Goal: Ask a question

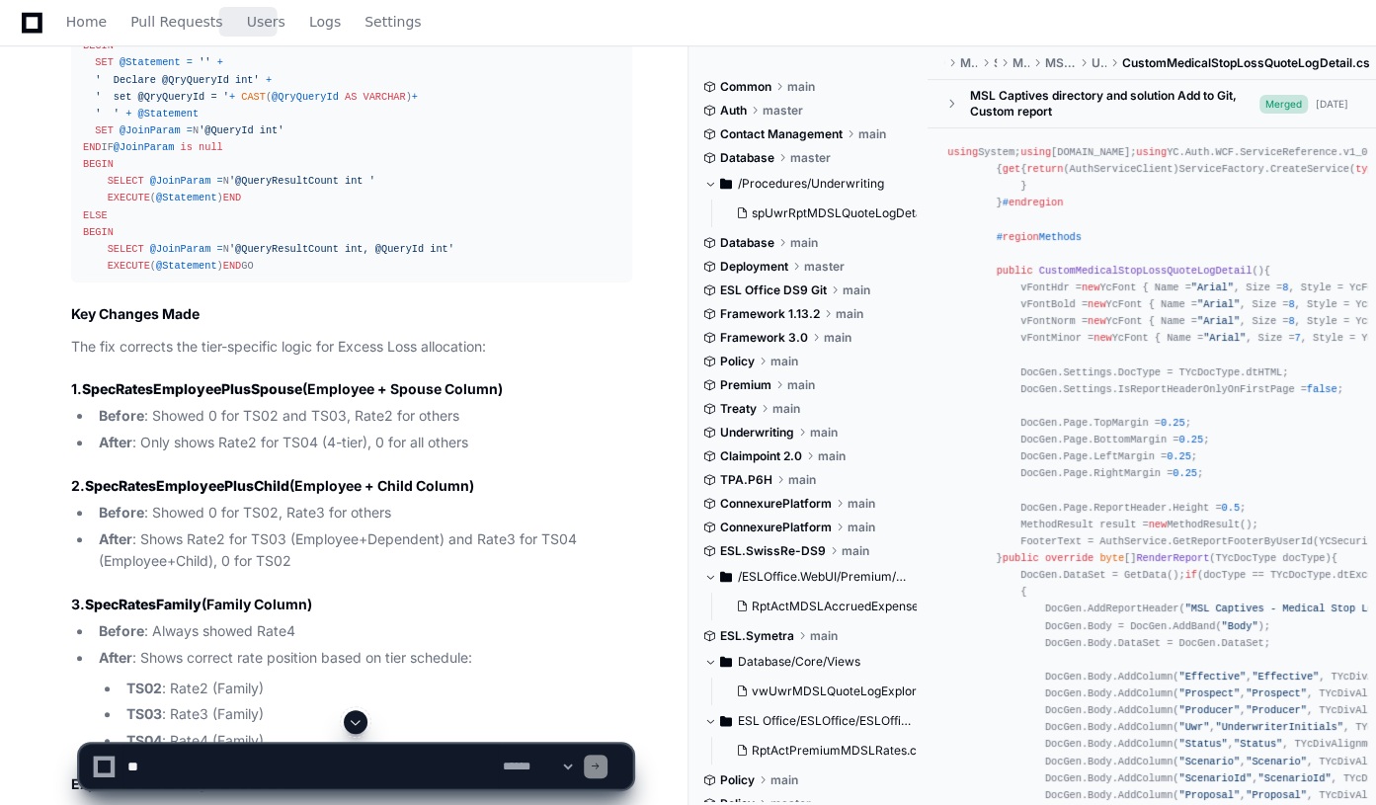
scroll to position [179, 0]
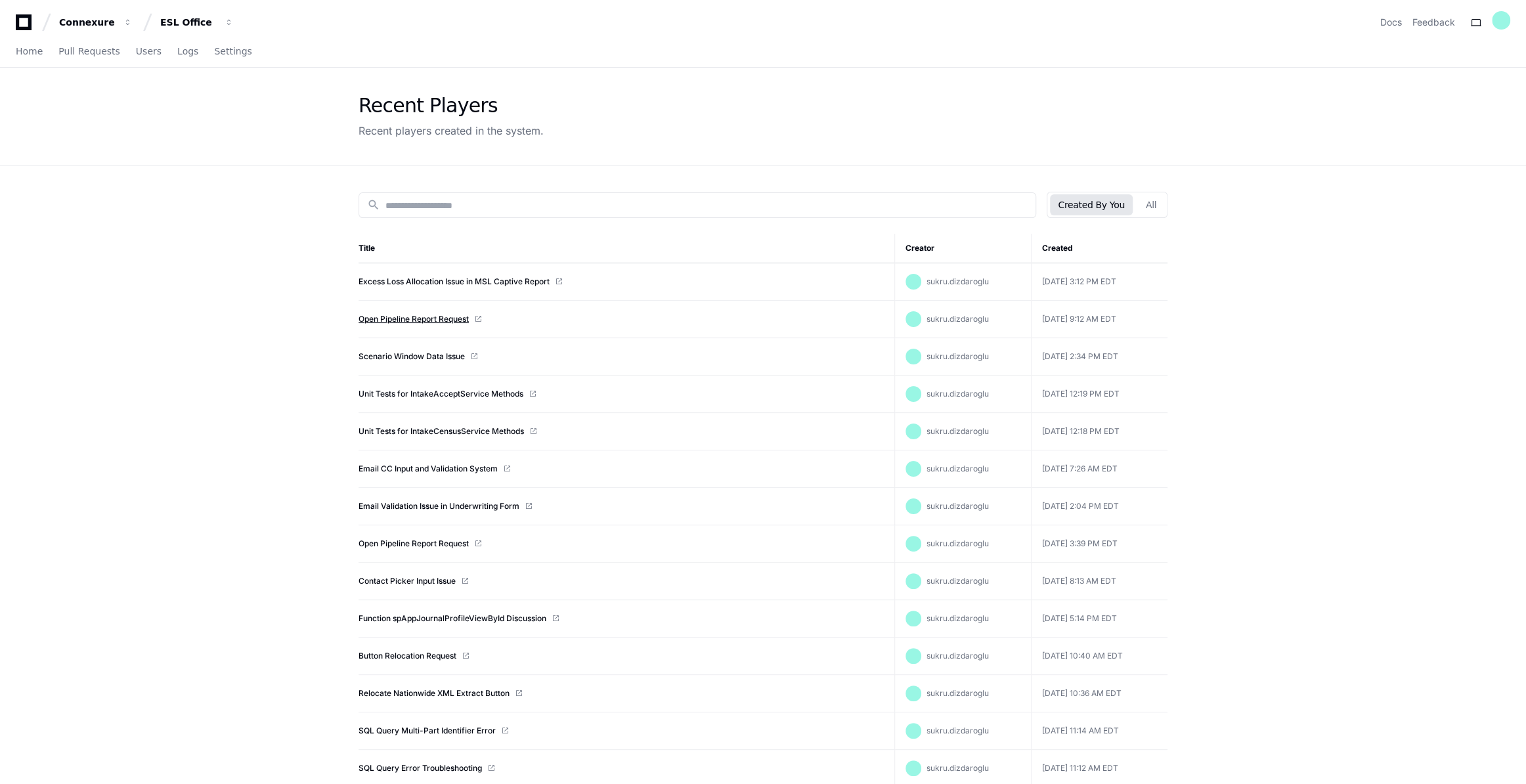
click at [440, 318] on link "Open Pipeline Report Request" at bounding box center [413, 319] width 110 height 11
click at [410, 201] on input at bounding box center [707, 205] width 642 height 13
paste input "**********"
type input "**********"
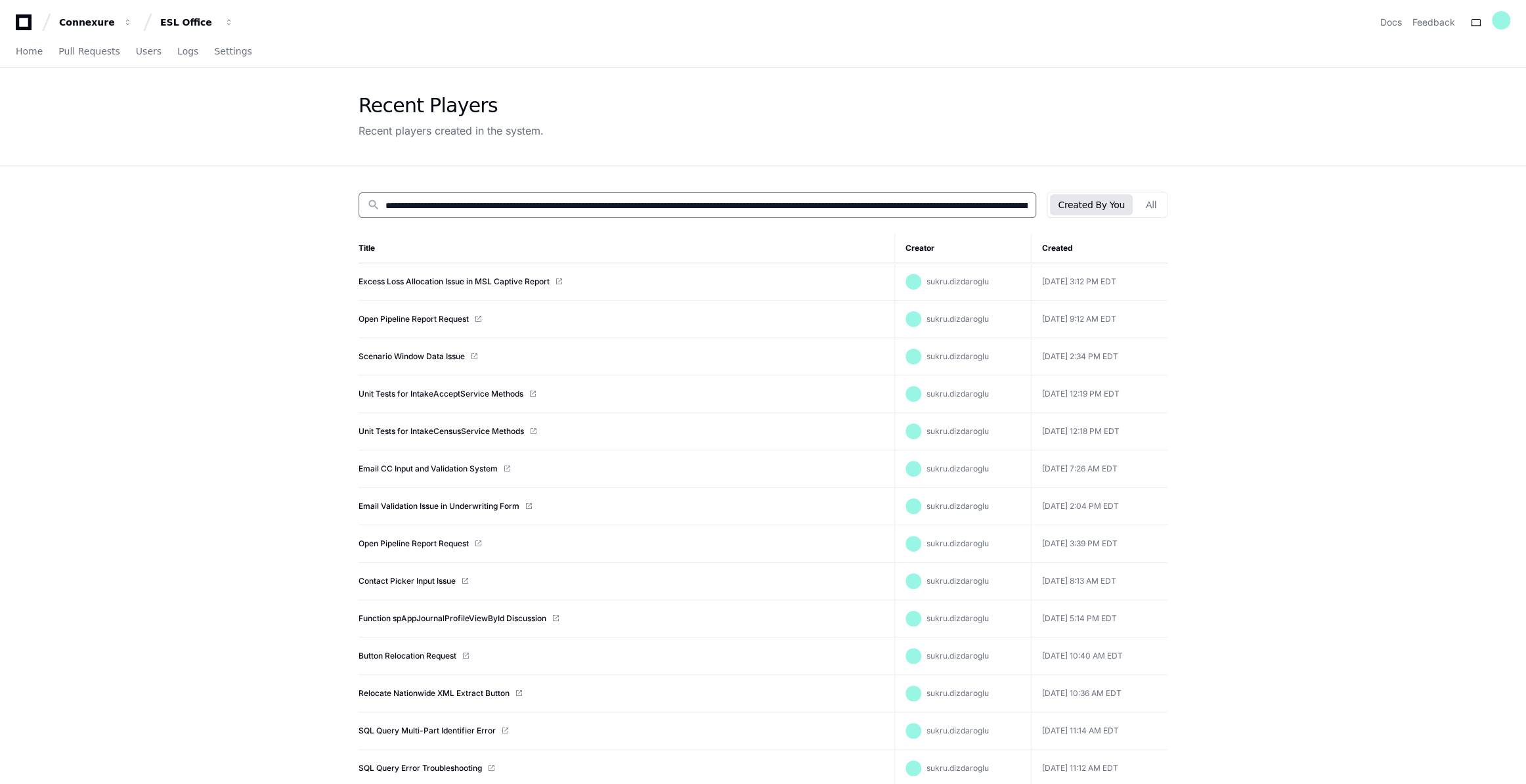
scroll to position [0, 33892]
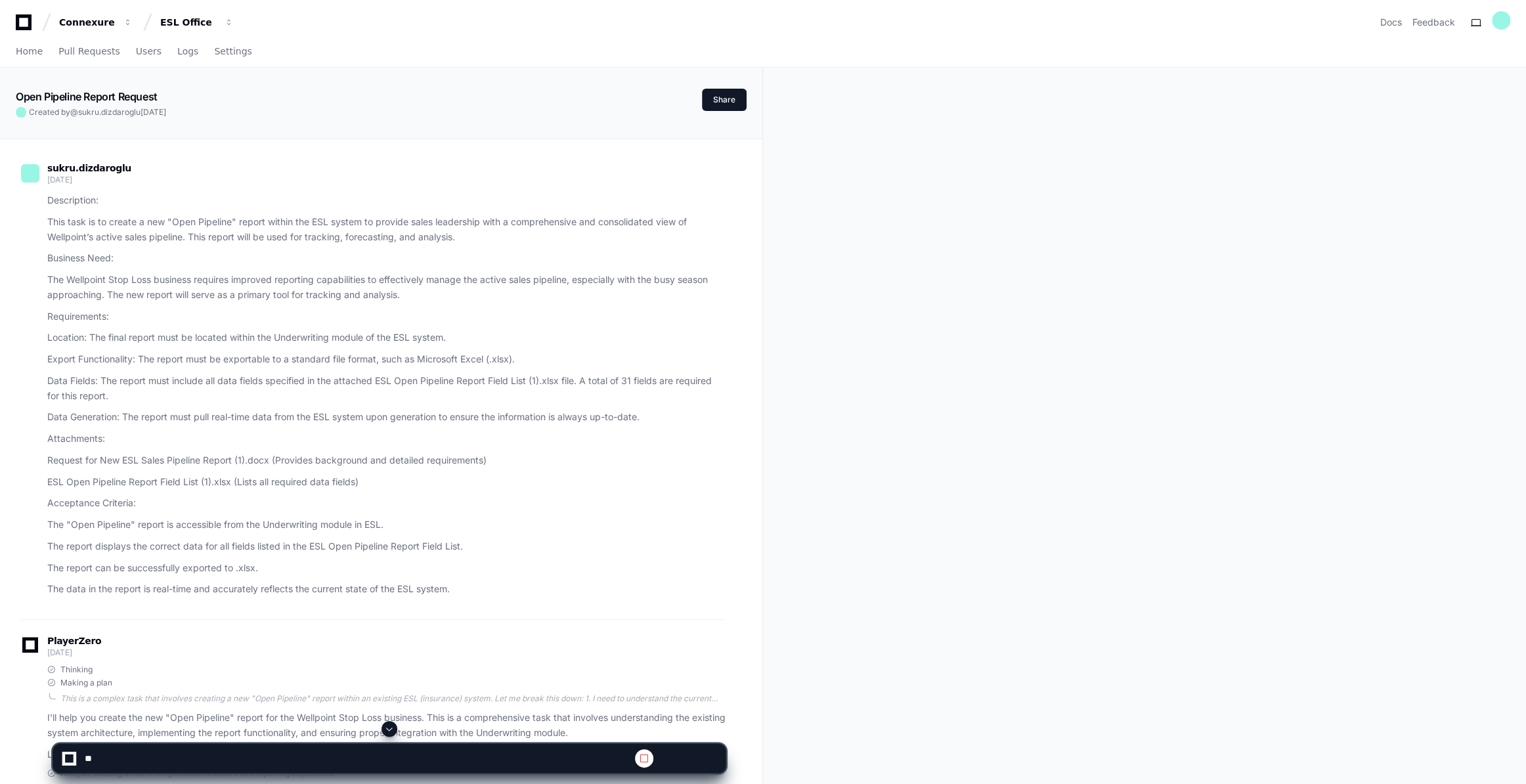
click at [387, 730] on span at bounding box center [389, 729] width 11 height 11
click at [391, 728] on span at bounding box center [389, 729] width 11 height 11
click at [393, 730] on span at bounding box center [389, 729] width 11 height 11
click at [392, 730] on span at bounding box center [389, 729] width 11 height 11
click at [387, 730] on span at bounding box center [389, 729] width 11 height 11
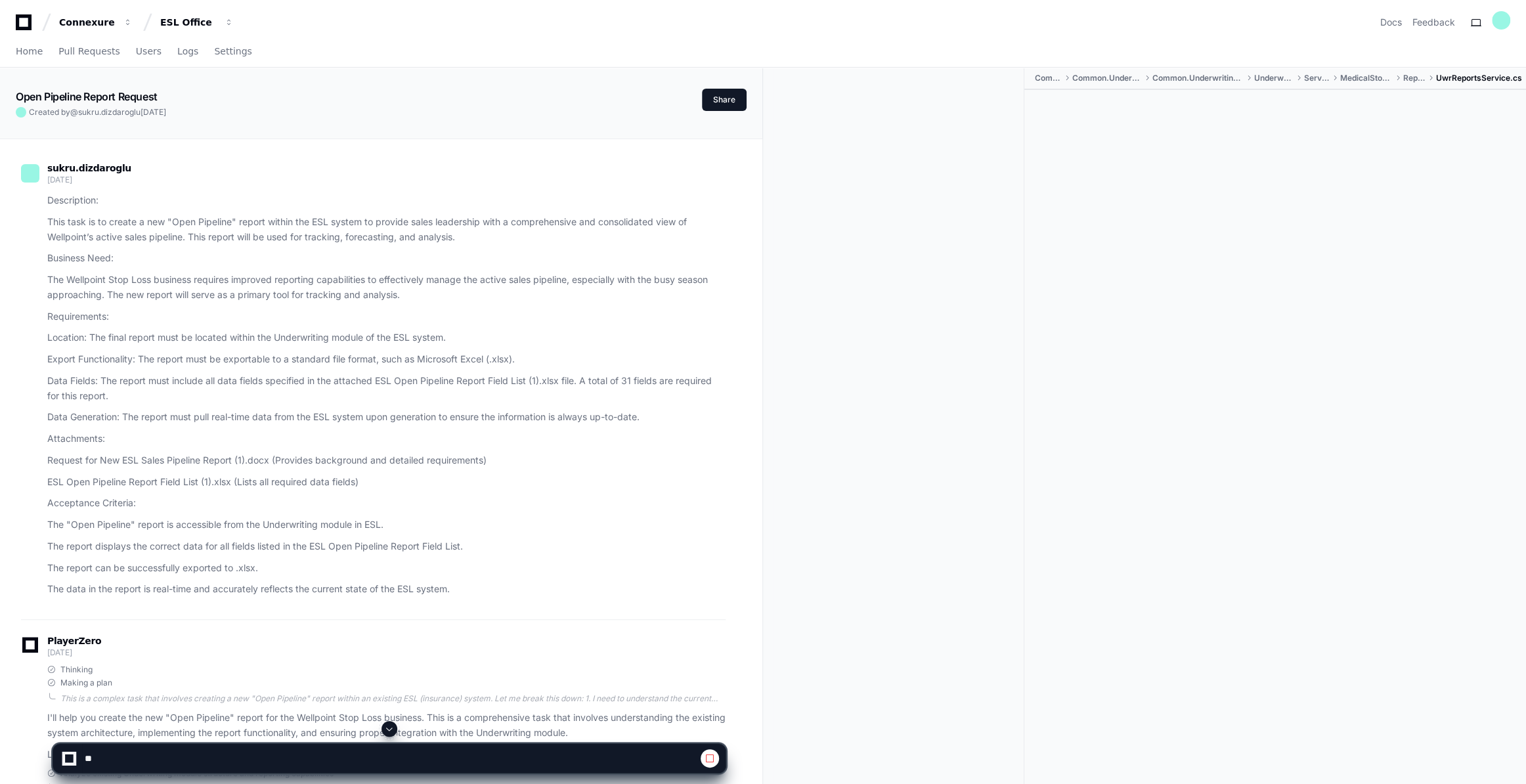
click at [387, 730] on span at bounding box center [389, 729] width 11 height 11
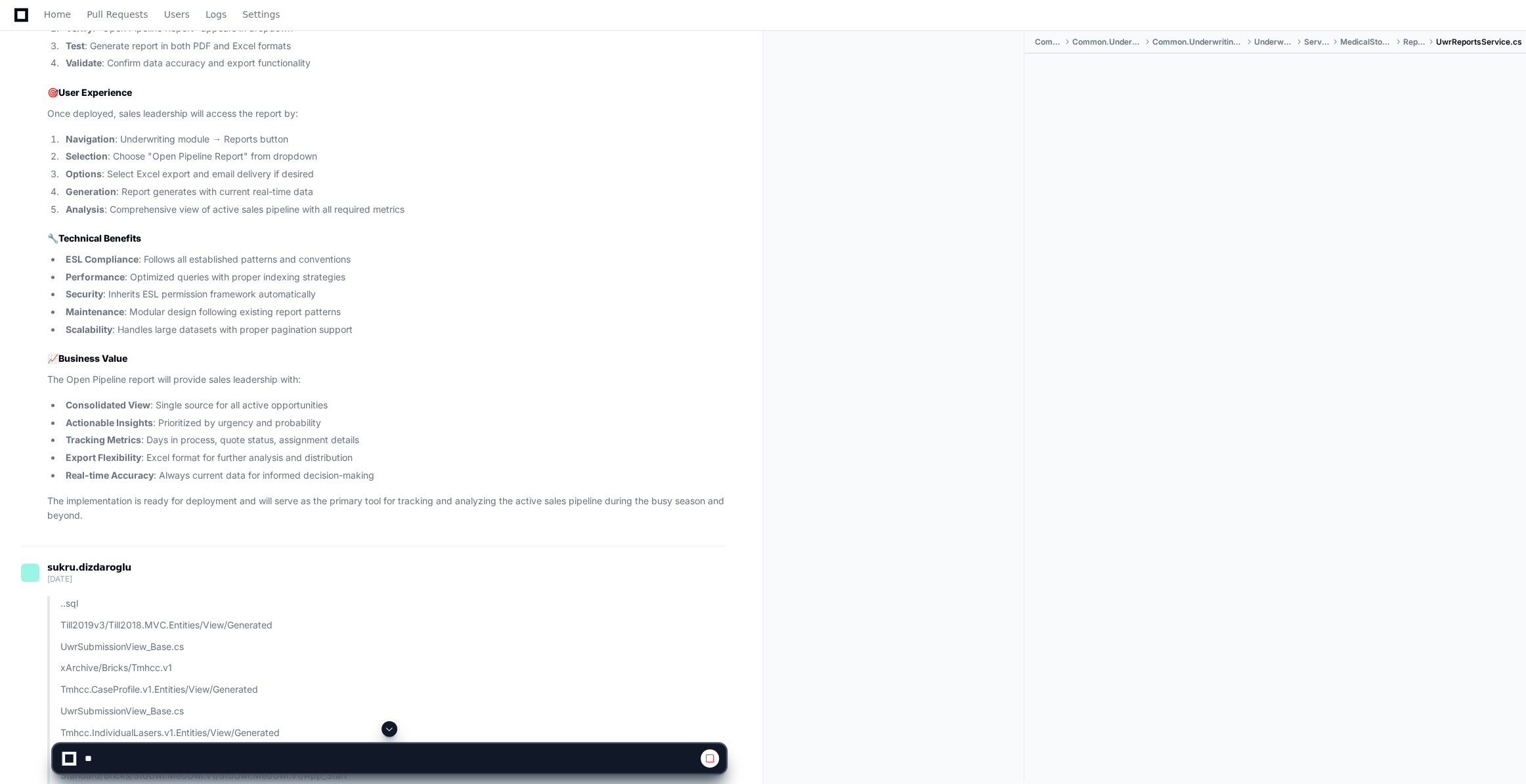
click at [391, 728] on span at bounding box center [389, 729] width 11 height 11
click at [392, 729] on span at bounding box center [389, 729] width 11 height 11
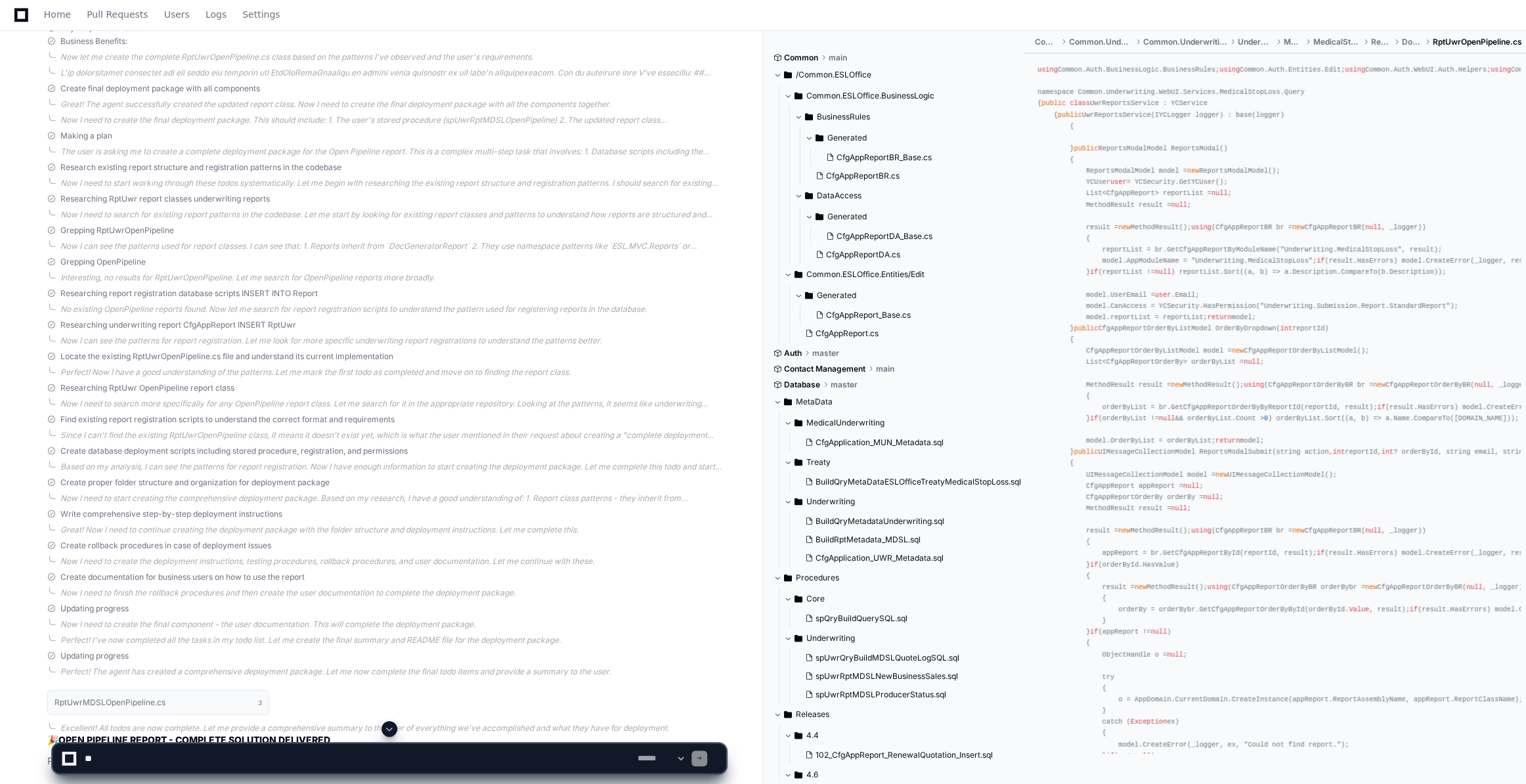
click at [394, 731] on span at bounding box center [389, 729] width 11 height 11
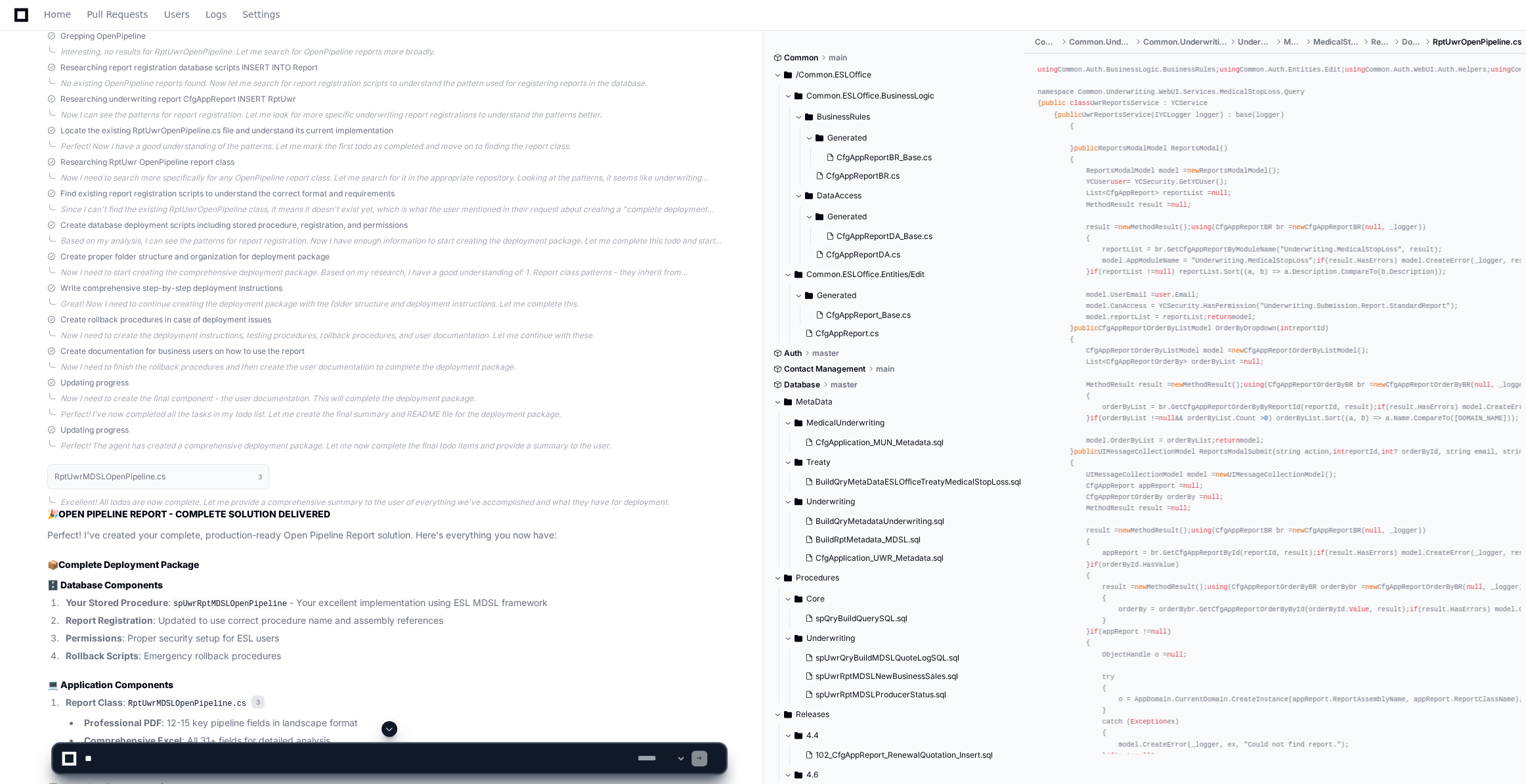
scroll to position [12634, 0]
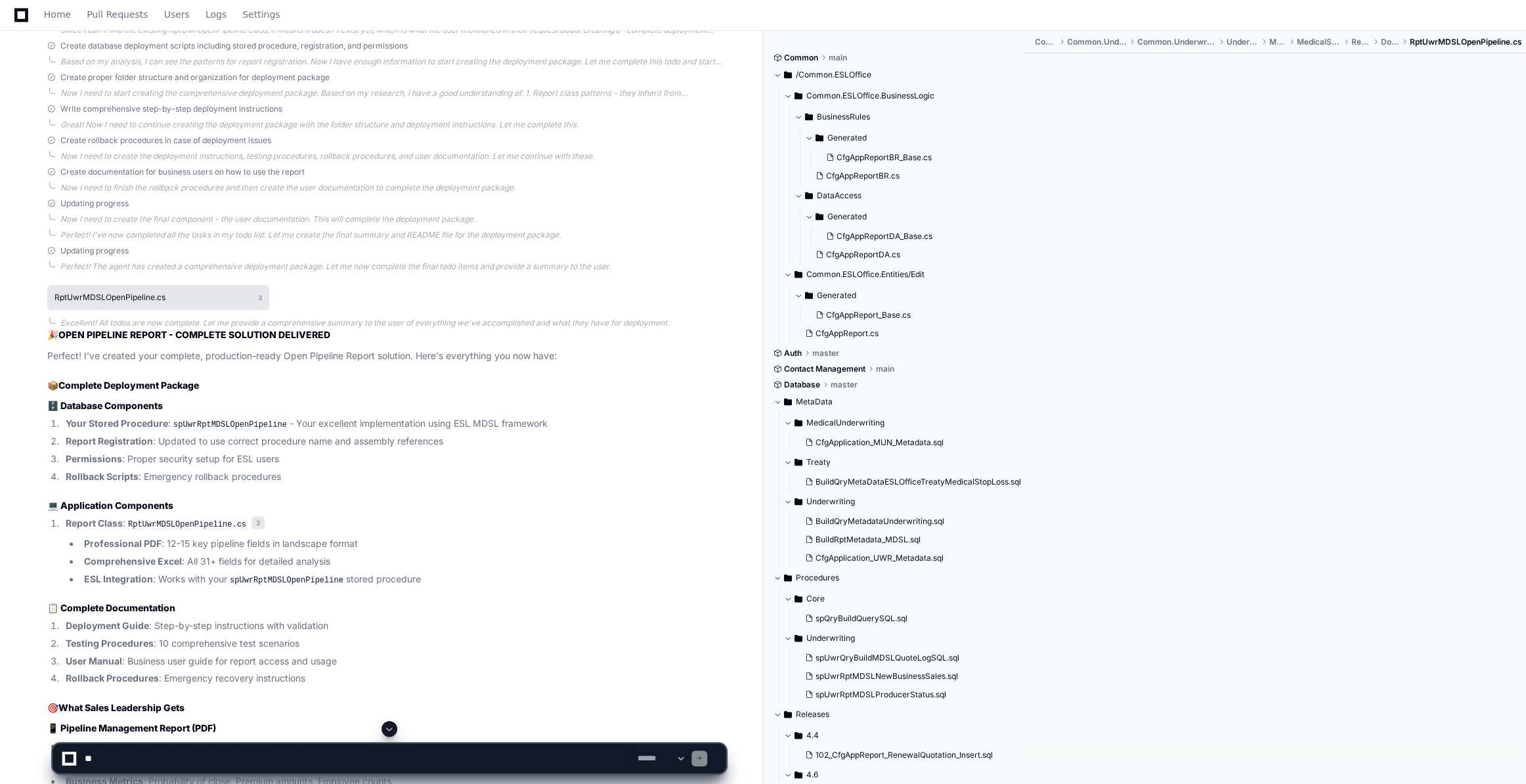
click at [131, 302] on h1 "RptUwrMDSLOpenPipeline.cs" at bounding box center [110, 298] width 111 height 8
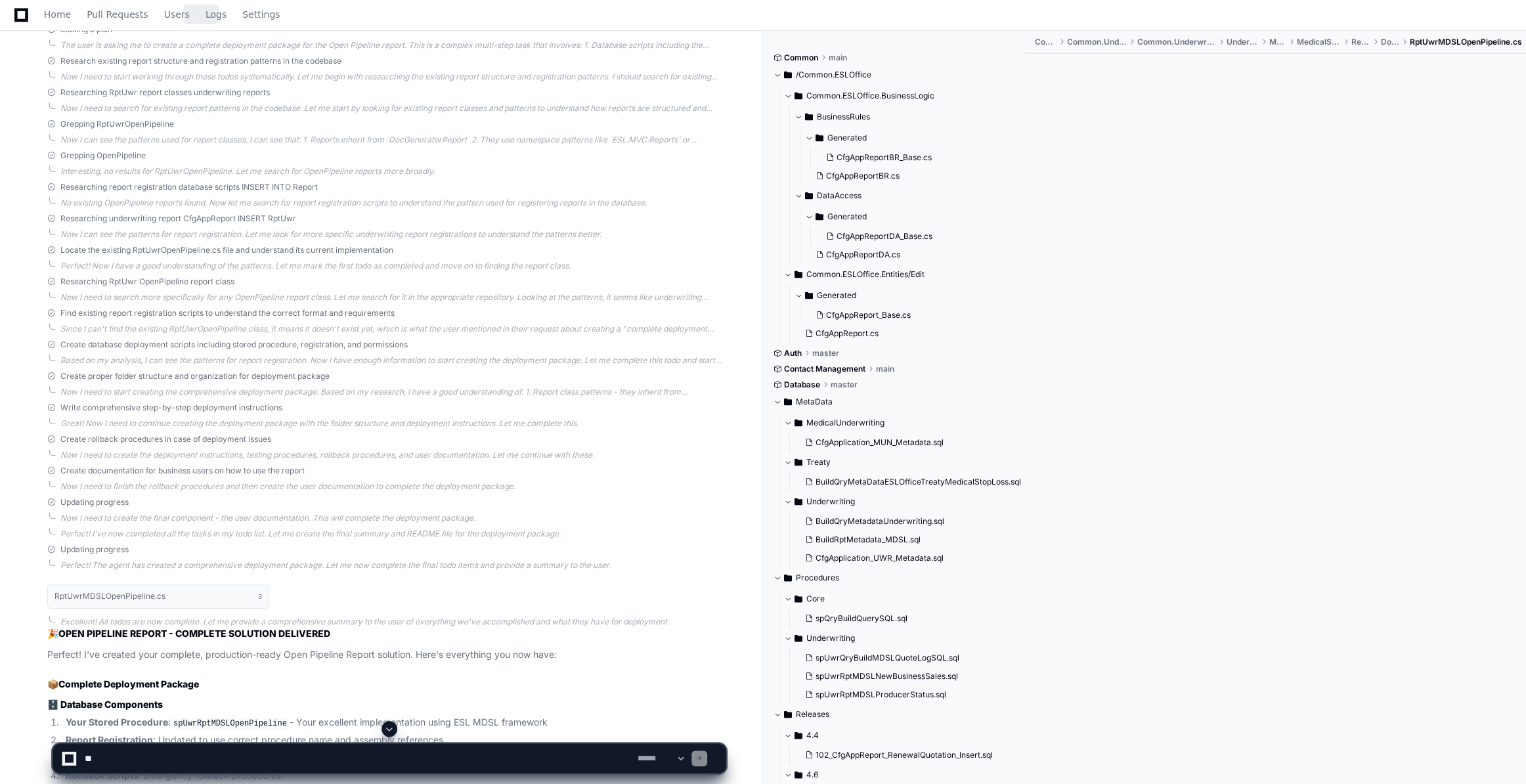
scroll to position [12157, 0]
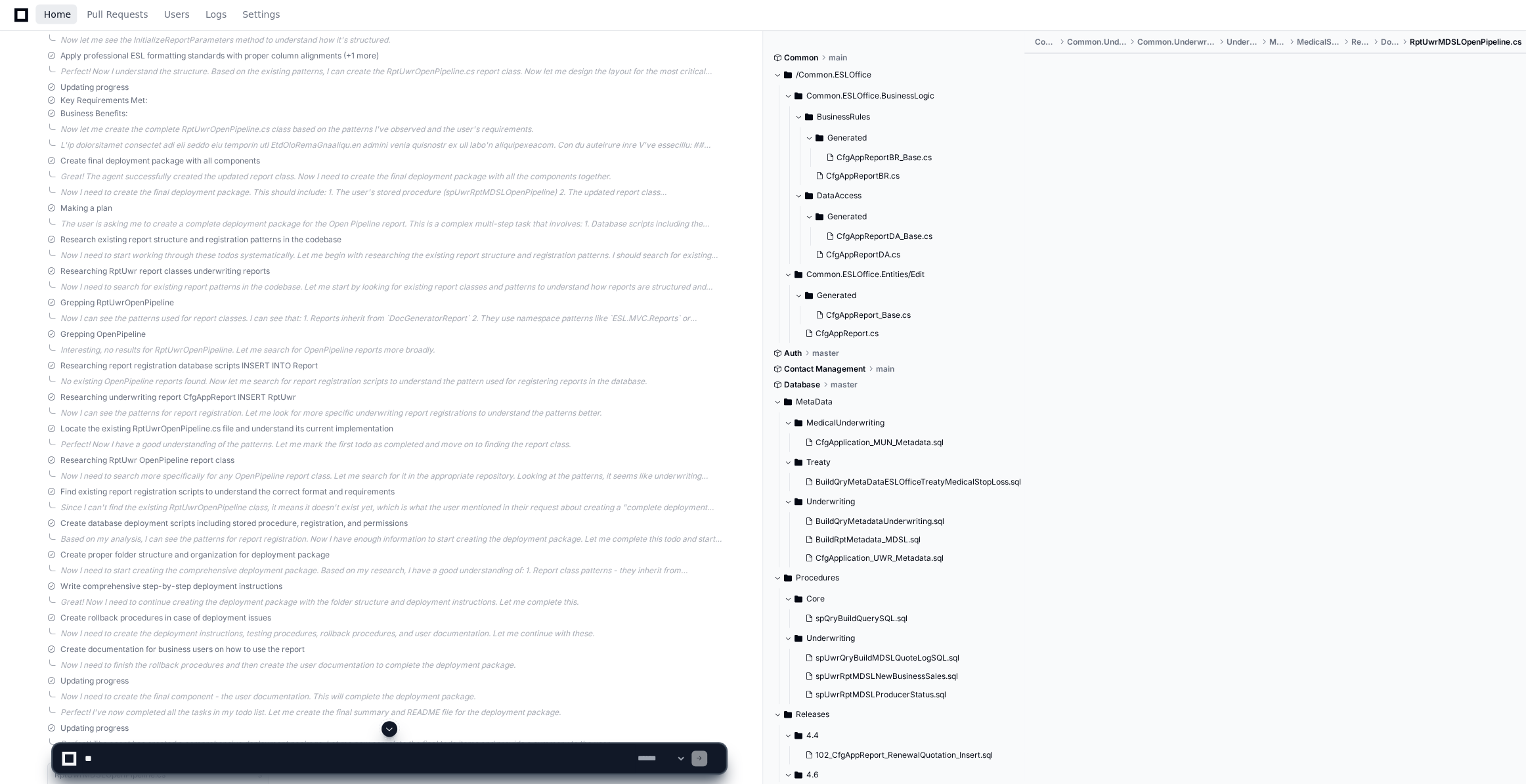
click at [58, 16] on span "Home" at bounding box center [57, 15] width 27 height 8
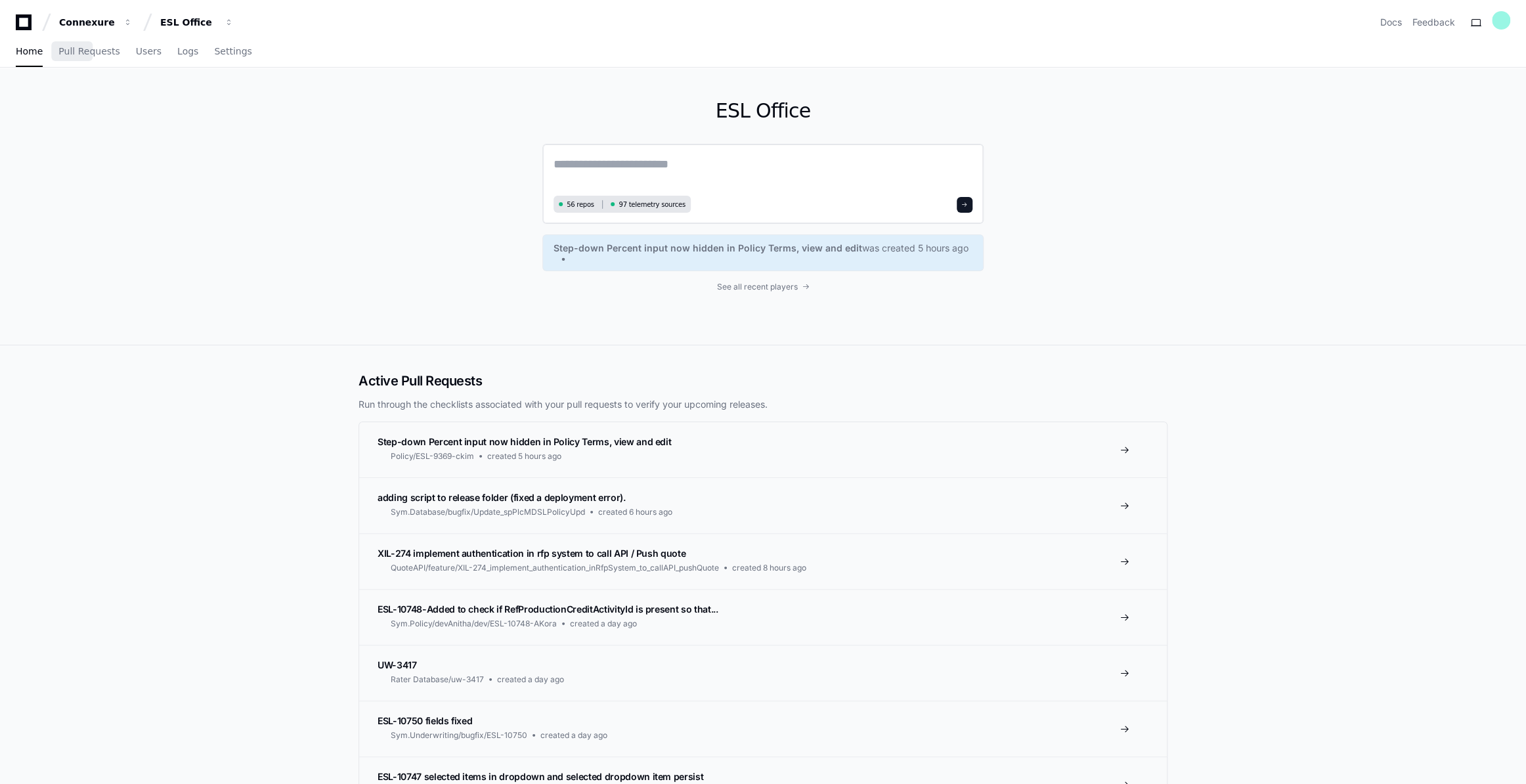
click at [575, 159] on textarea at bounding box center [763, 173] width 419 height 37
paste textarea "**********"
type textarea "**********"
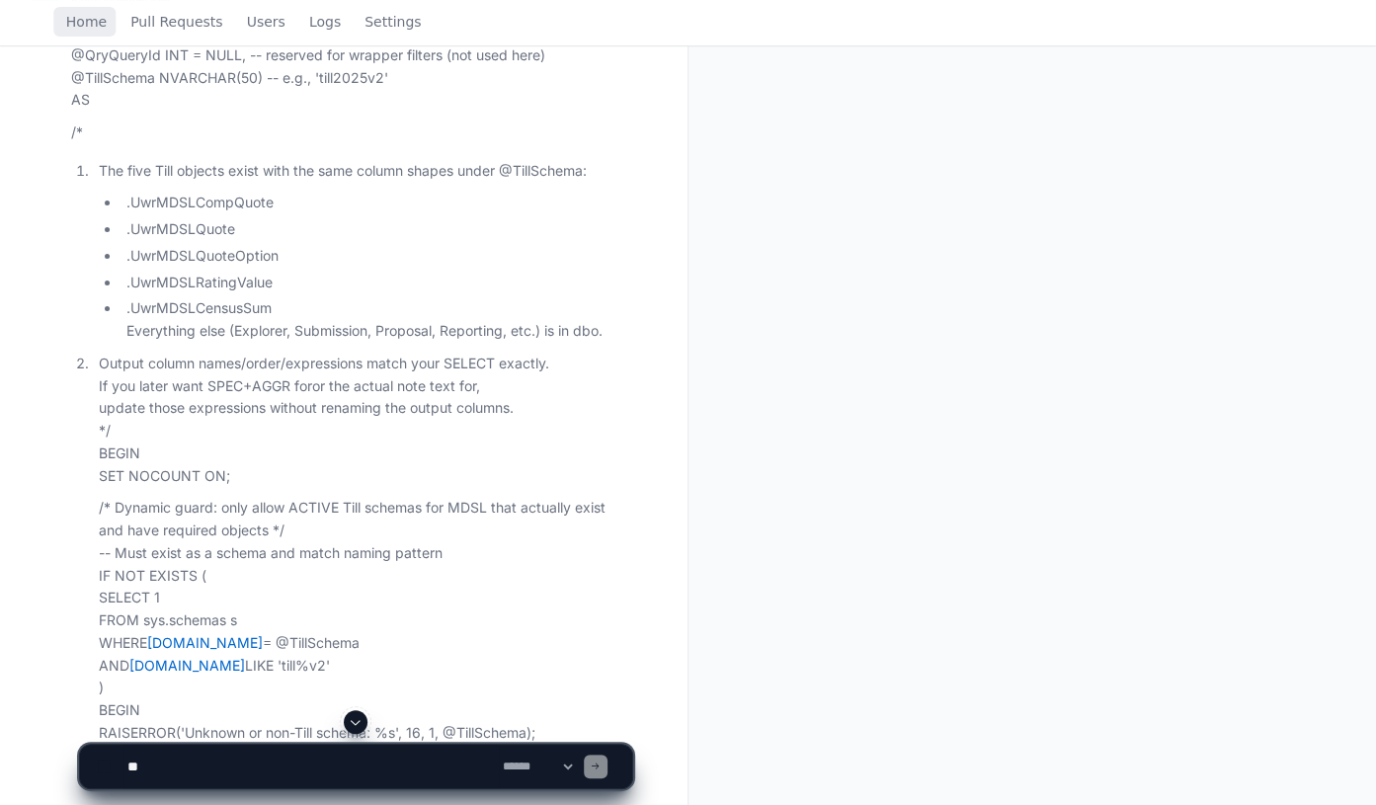
scroll to position [808, 0]
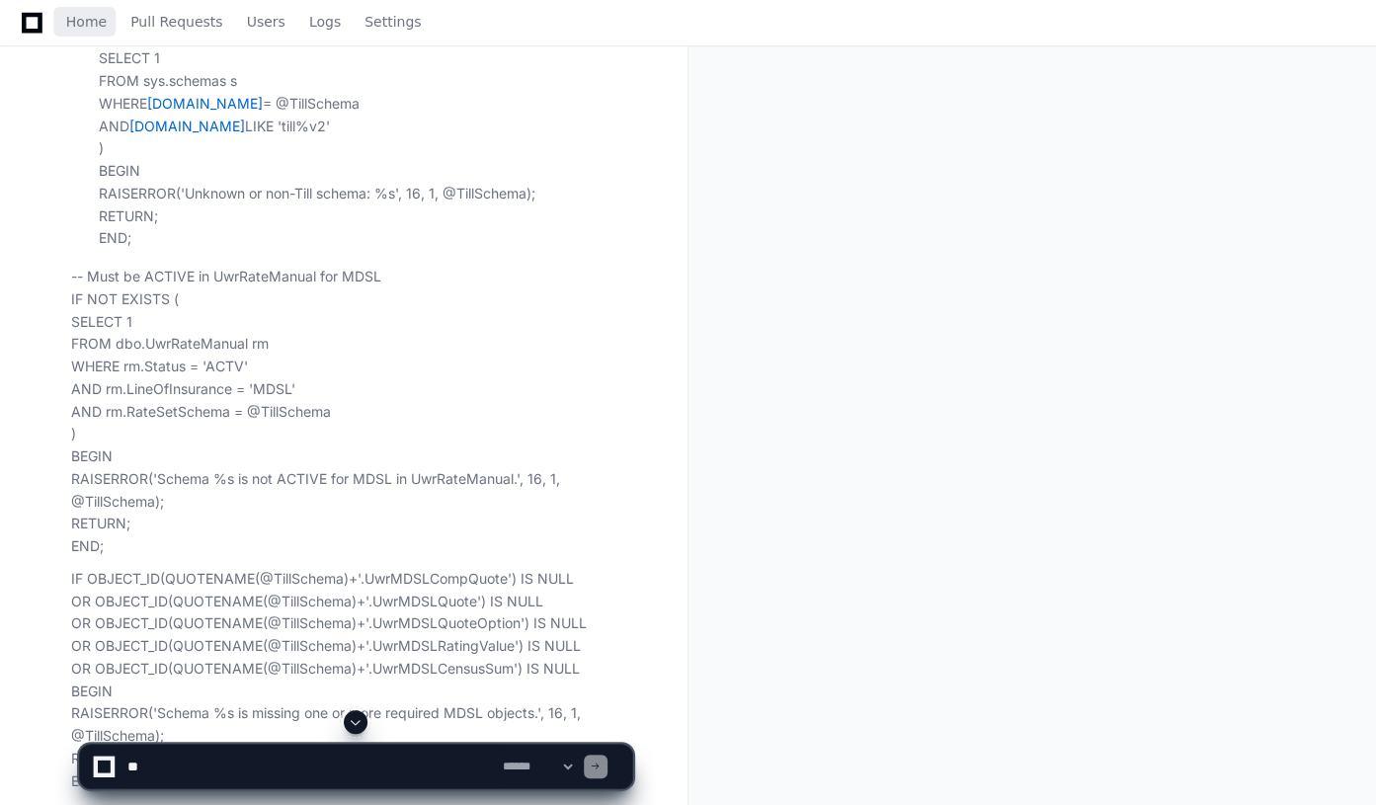
click at [356, 726] on span at bounding box center [356, 722] width 16 height 16
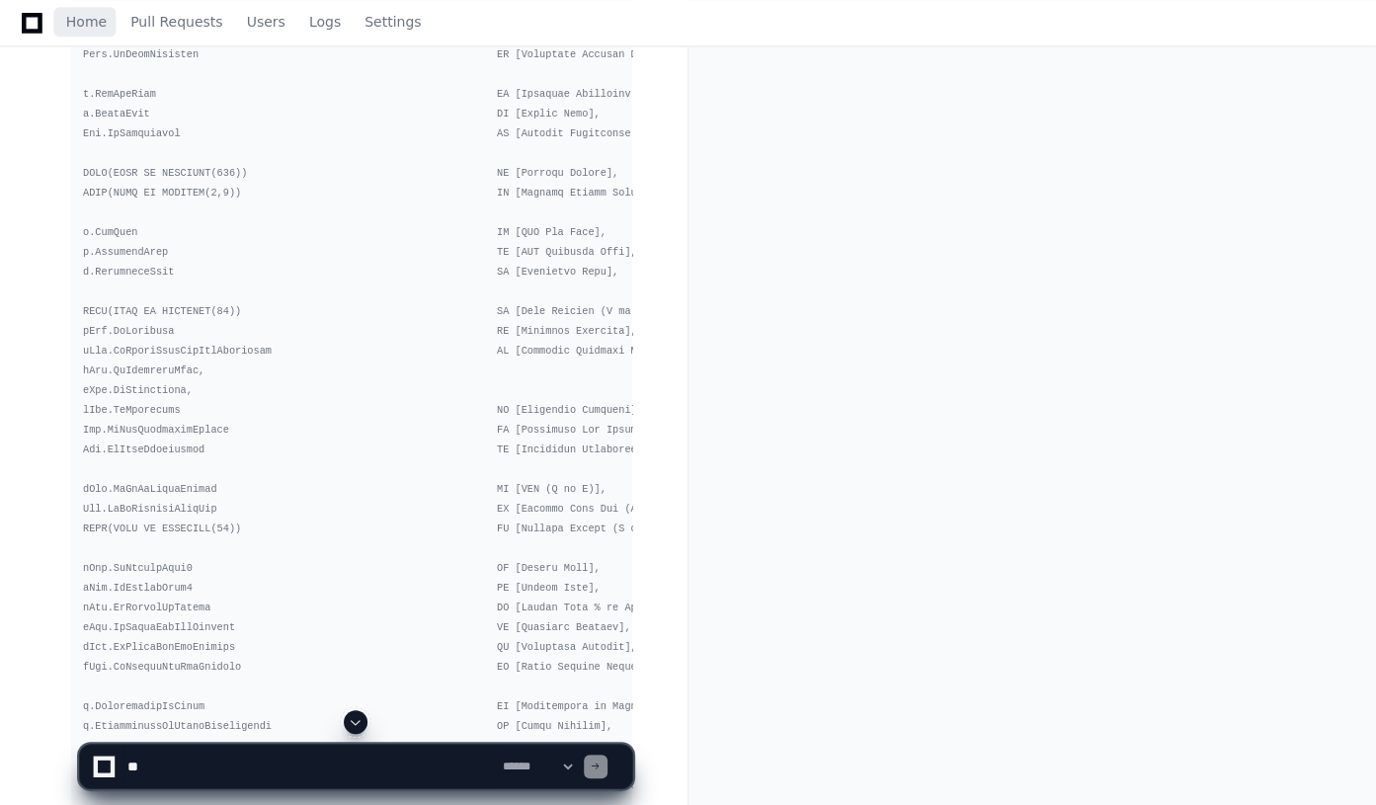
scroll to position [1787, 0]
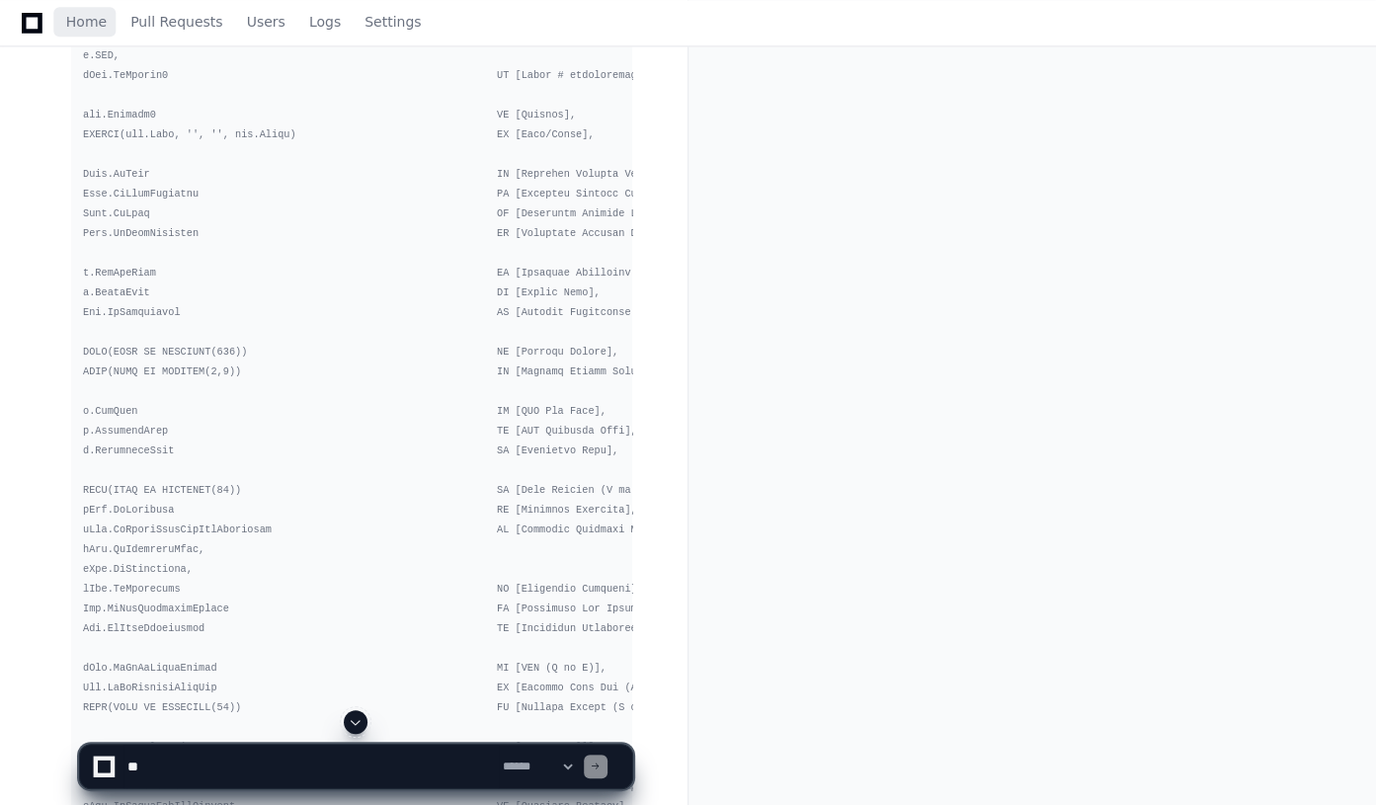
click at [171, 771] on textarea at bounding box center [311, 766] width 375 height 43
click at [162, 765] on textarea "To enrich screen reader interactions, please activate Accessibility in Grammarl…" at bounding box center [311, 766] width 375 height 43
paste textarea "**********"
type textarea "**********"
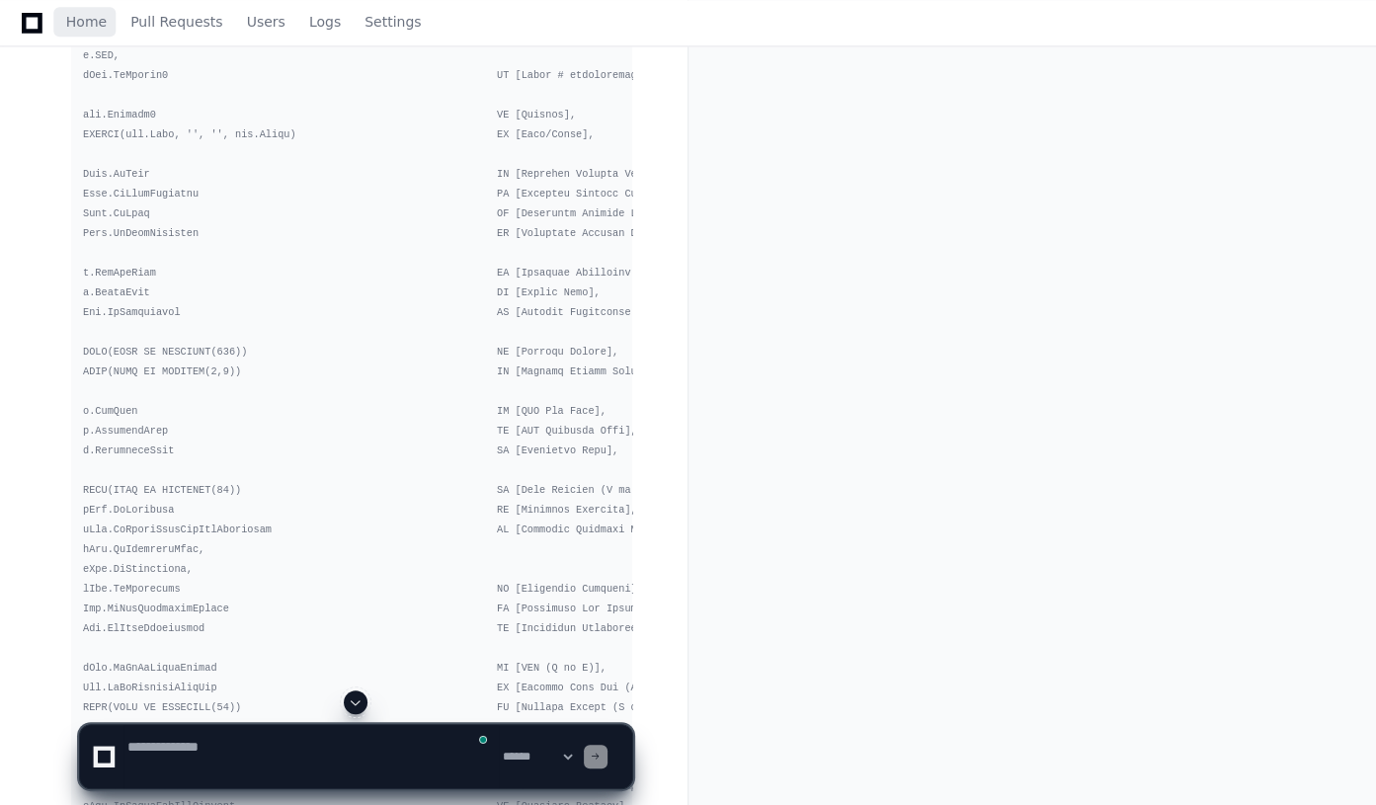
scroll to position [0, 0]
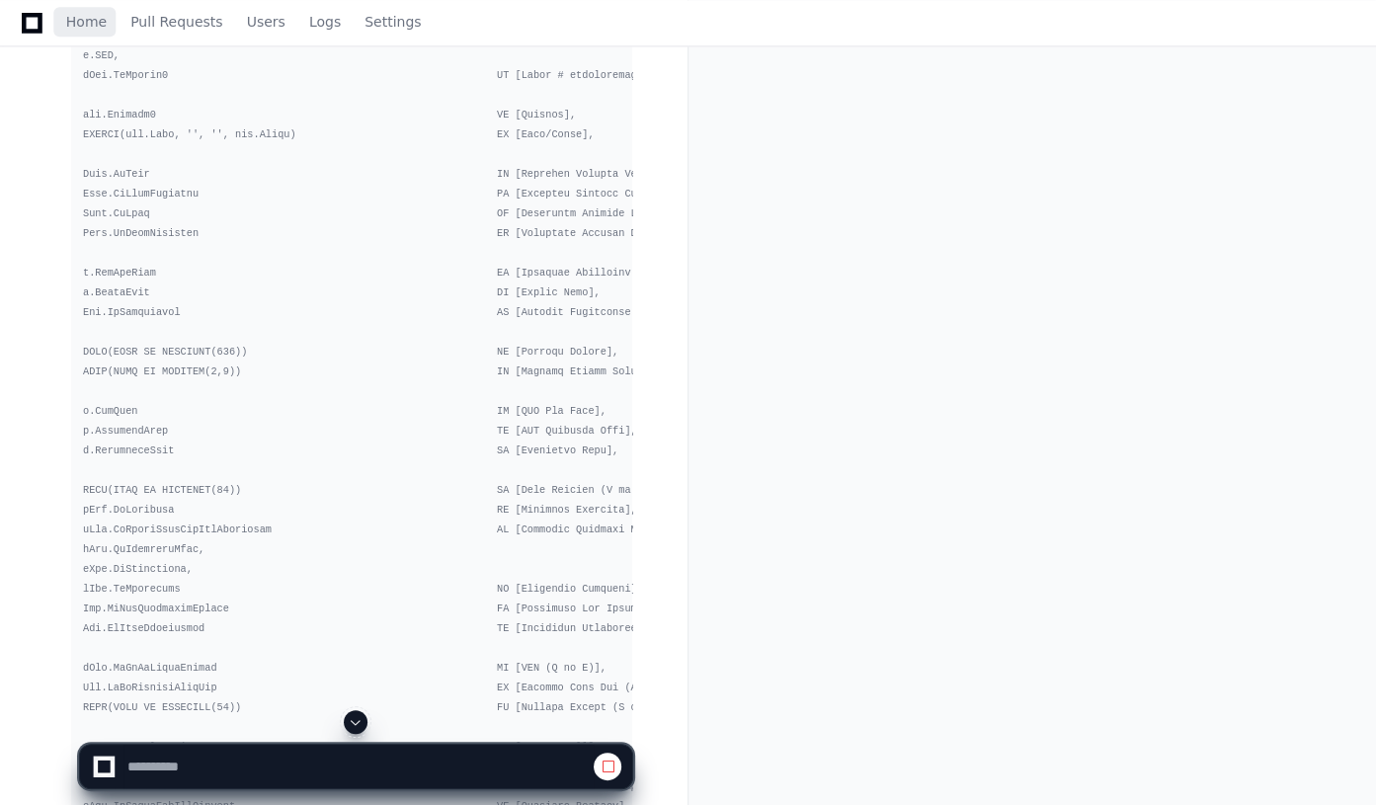
click at [363, 724] on span at bounding box center [356, 722] width 16 height 16
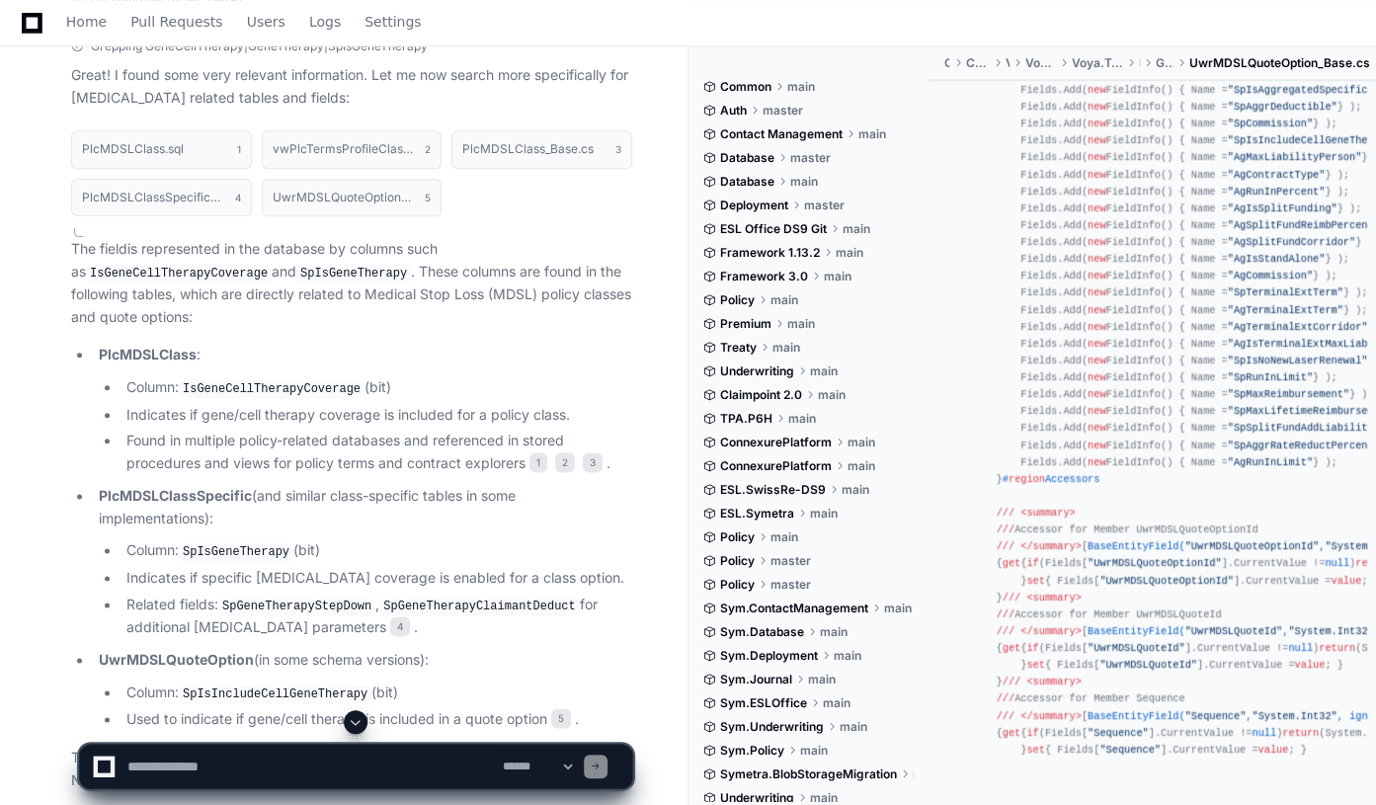
scroll to position [359, 0]
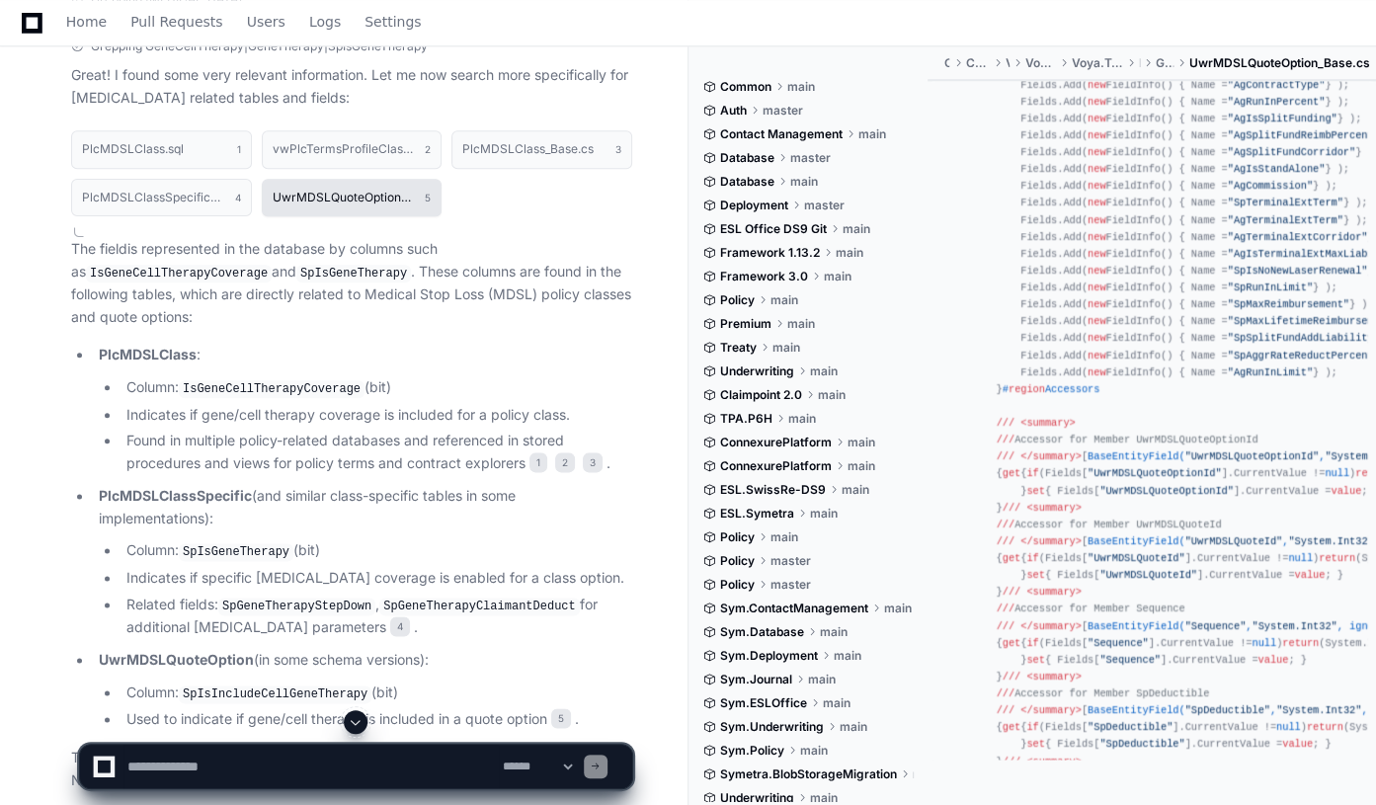
click at [351, 204] on h1 "UwrMDSLQuoteOption_Base.cs" at bounding box center [344, 198] width 143 height 12
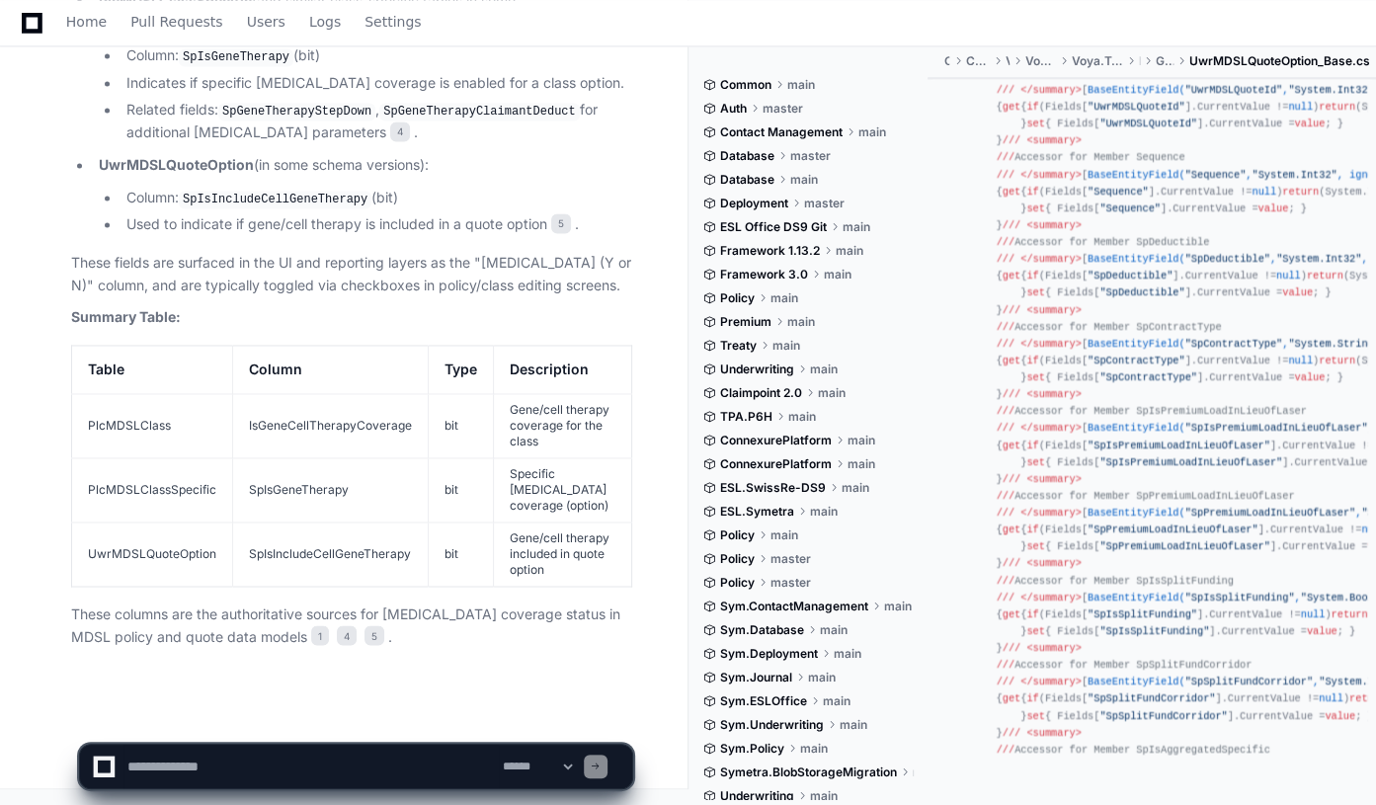
scroll to position [7107, 0]
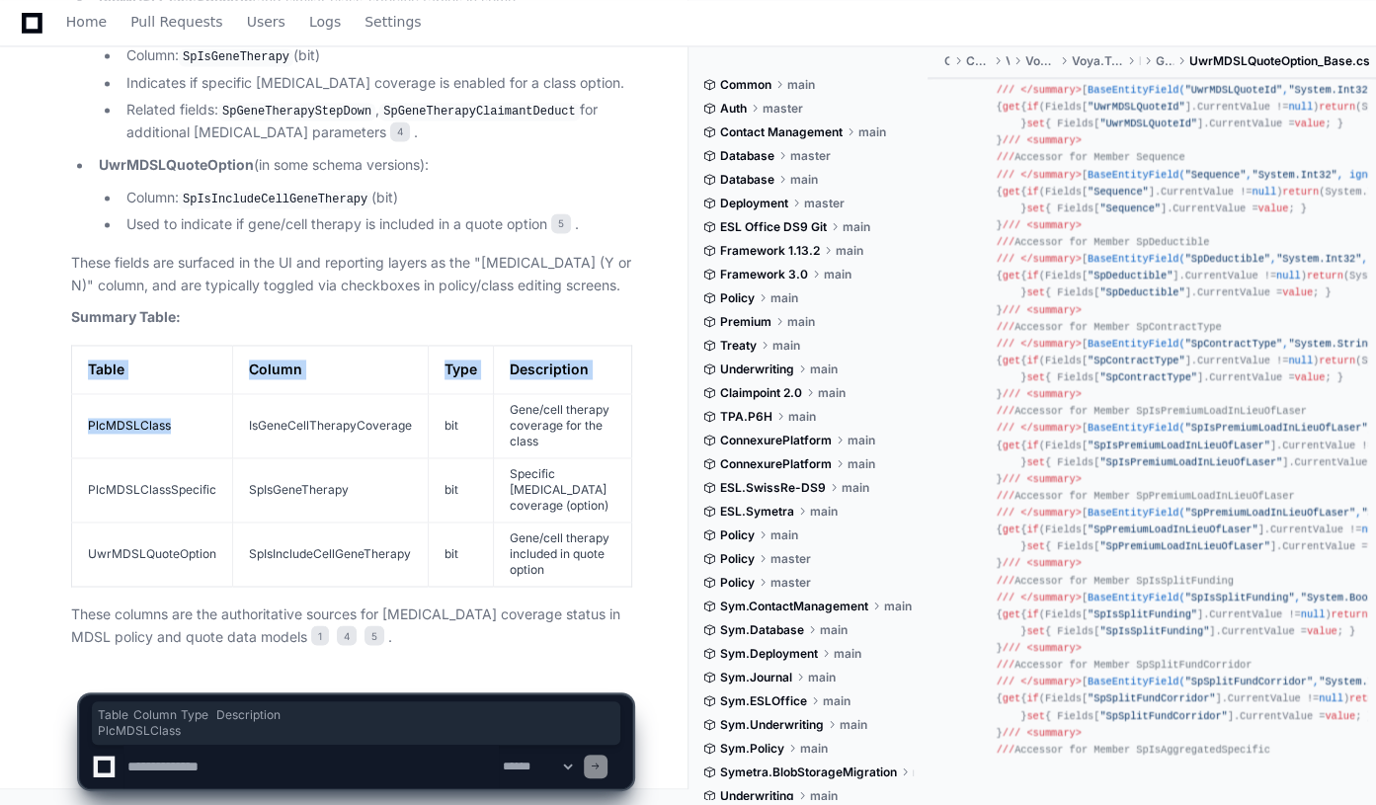
drag, startPoint x: 170, startPoint y: 422, endPoint x: 108, endPoint y: 422, distance: 62.2
click at [46, 424] on div "PlcMDSLClass.sql 1 vwPlcTermsProfileClass.sql 2 PlcMDSLClass_Base.cs 3 PlcMDSLC…" at bounding box center [332, 136] width 601 height 1024
click at [207, 436] on td "PlcMDSLClass" at bounding box center [152, 426] width 161 height 64
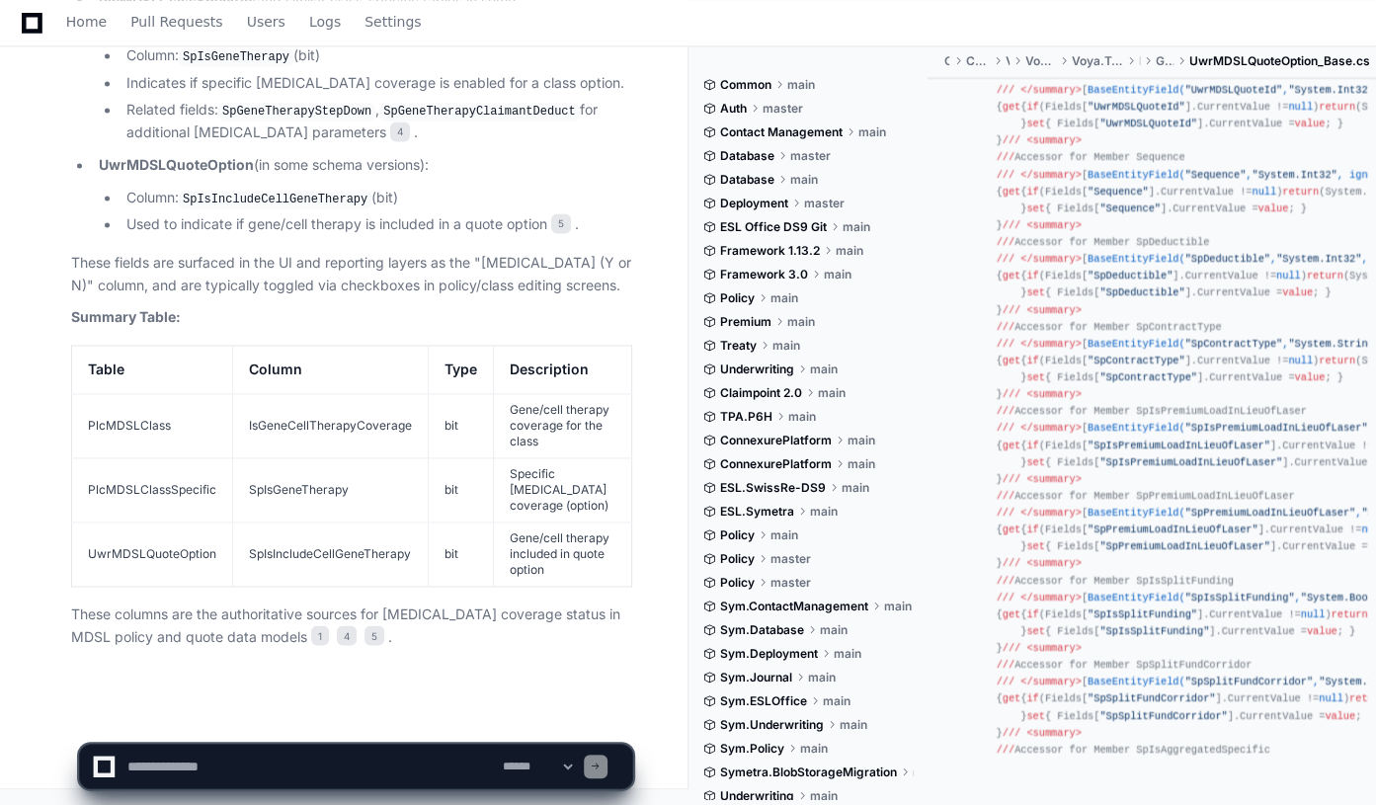
click at [136, 422] on td "PlcMDSLClass" at bounding box center [152, 426] width 161 height 64
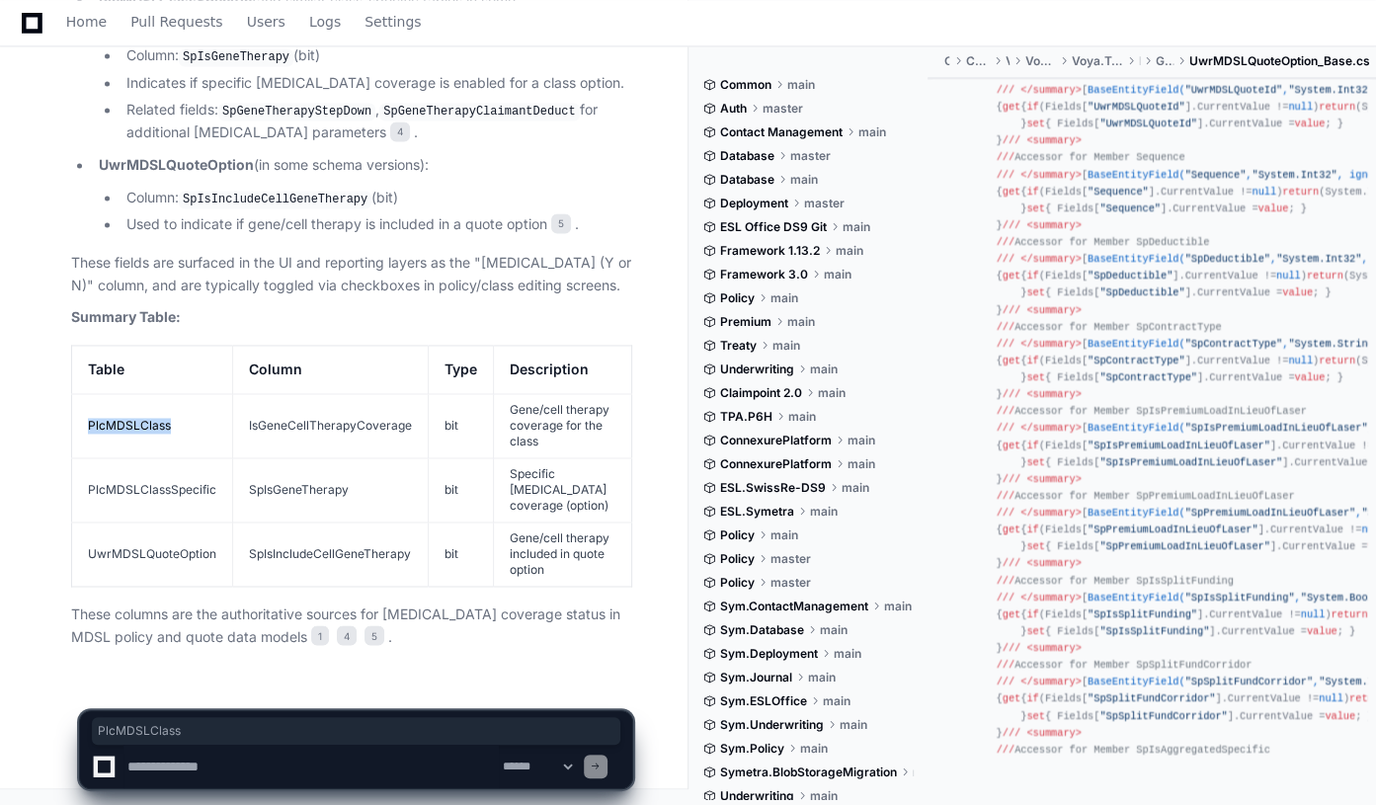
click at [136, 422] on td "PlcMDSLClass" at bounding box center [152, 426] width 161 height 64
copy td "PlcMDSLClass"
click at [178, 764] on textarea "To enrich screen reader interactions, please activate Accessibility in Grammarl…" at bounding box center [311, 766] width 375 height 43
type textarea "**********"
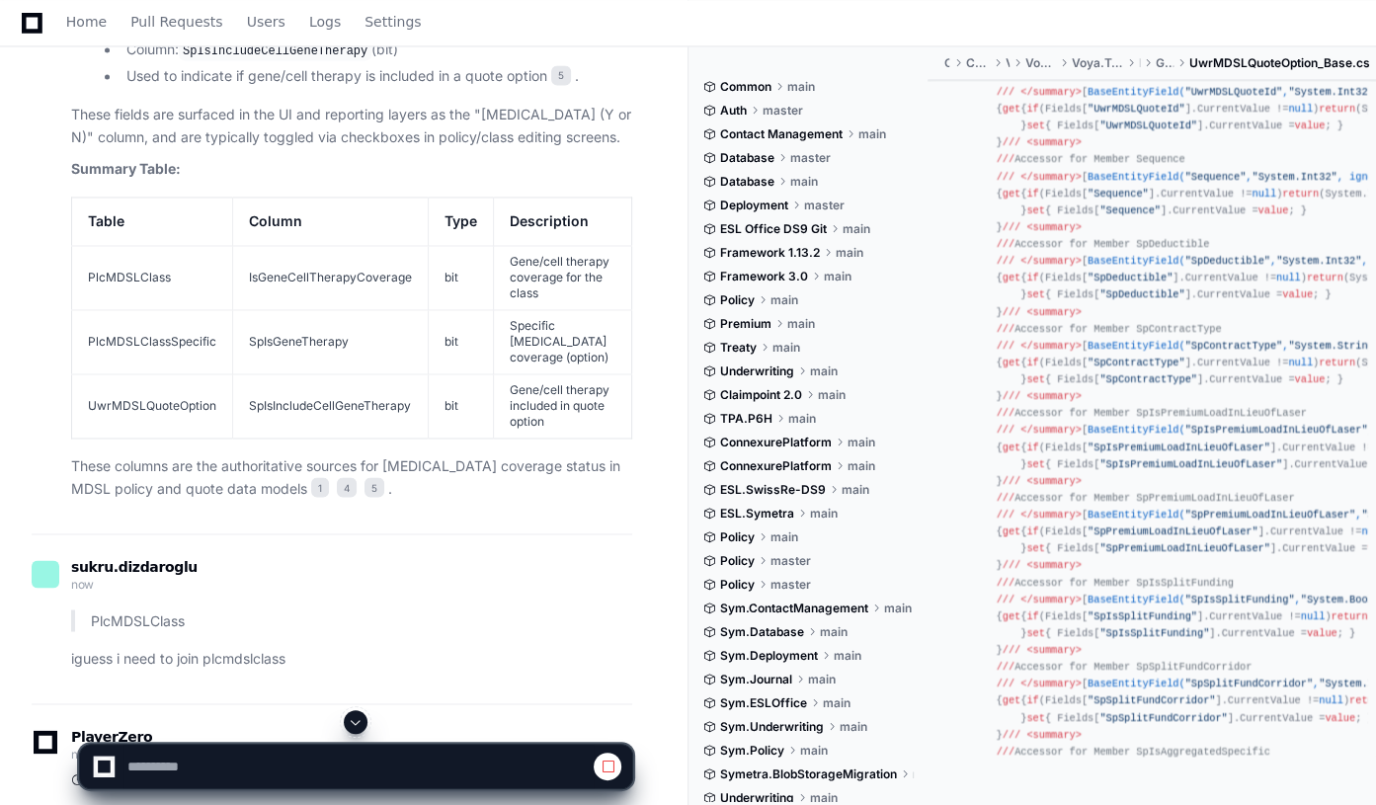
click at [155, 374] on td "PlcMDSLClassSpecific" at bounding box center [152, 342] width 161 height 64
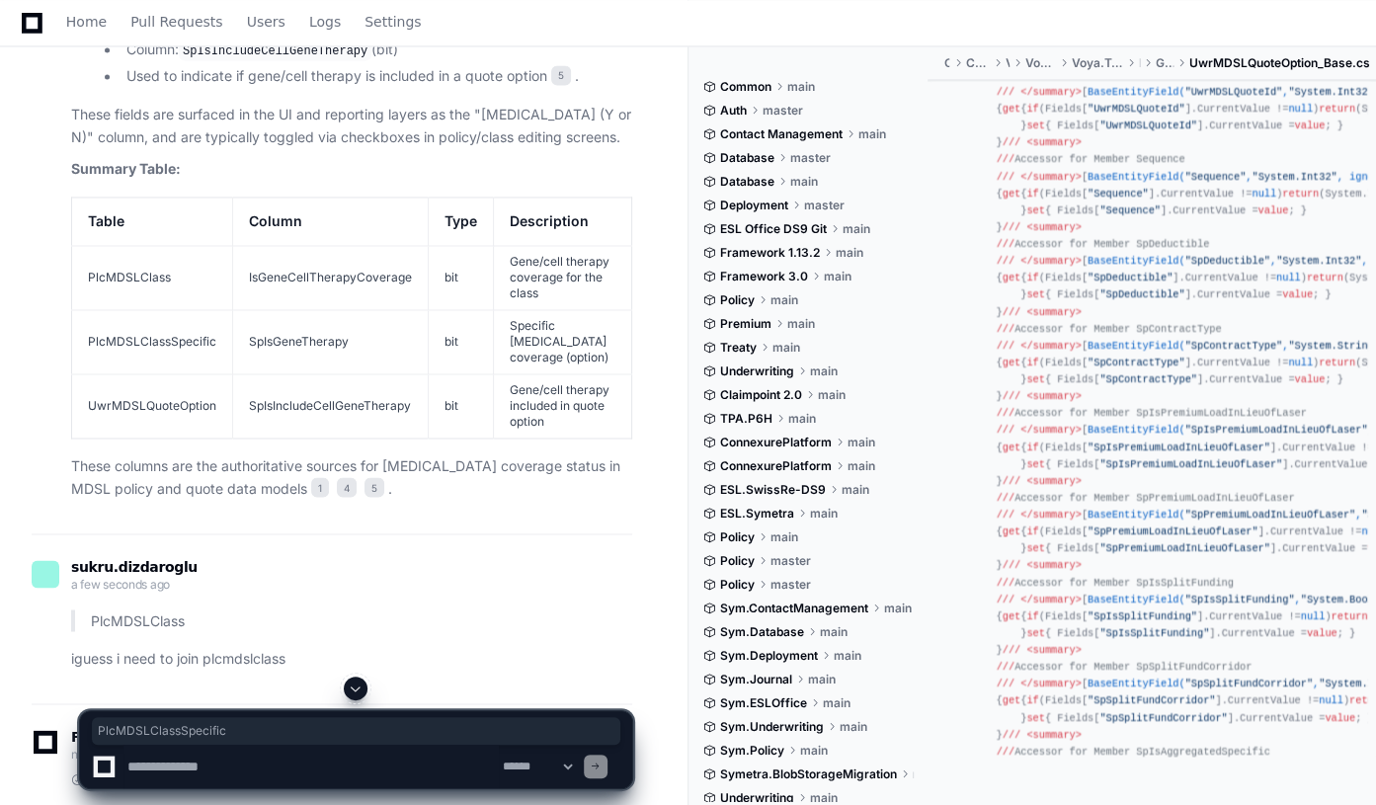
click at [155, 374] on td "PlcMDSLClassSpecific" at bounding box center [152, 342] width 161 height 64
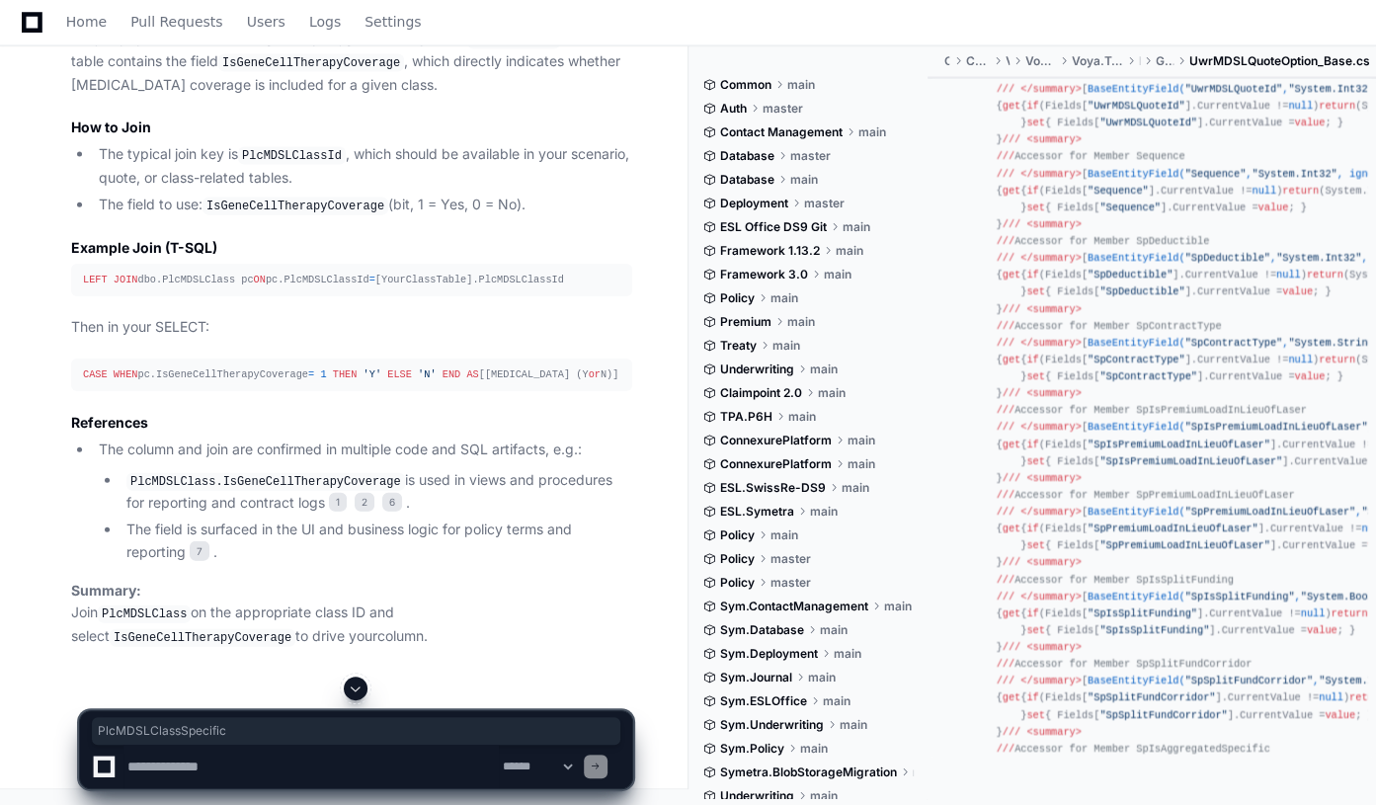
scroll to position [8138, 0]
click at [150, 762] on textarea "To enrich screen reader interactions, please activate Accessibility in Grammarl…" at bounding box center [311, 766] width 375 height 43
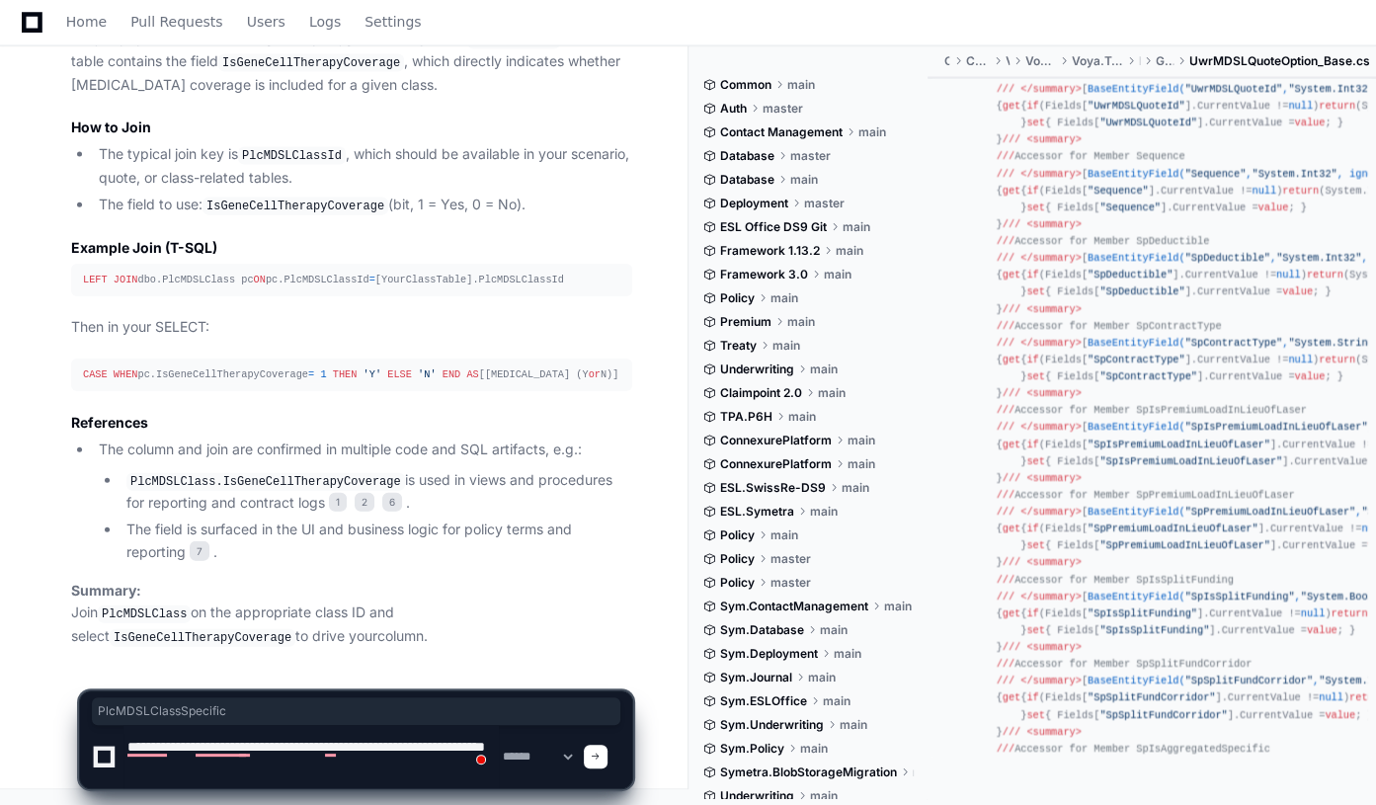
click at [453, 746] on textarea "To enrich screen reader interactions, please activate Accessibility in Grammarl…" at bounding box center [311, 756] width 375 height 63
type textarea "**********"
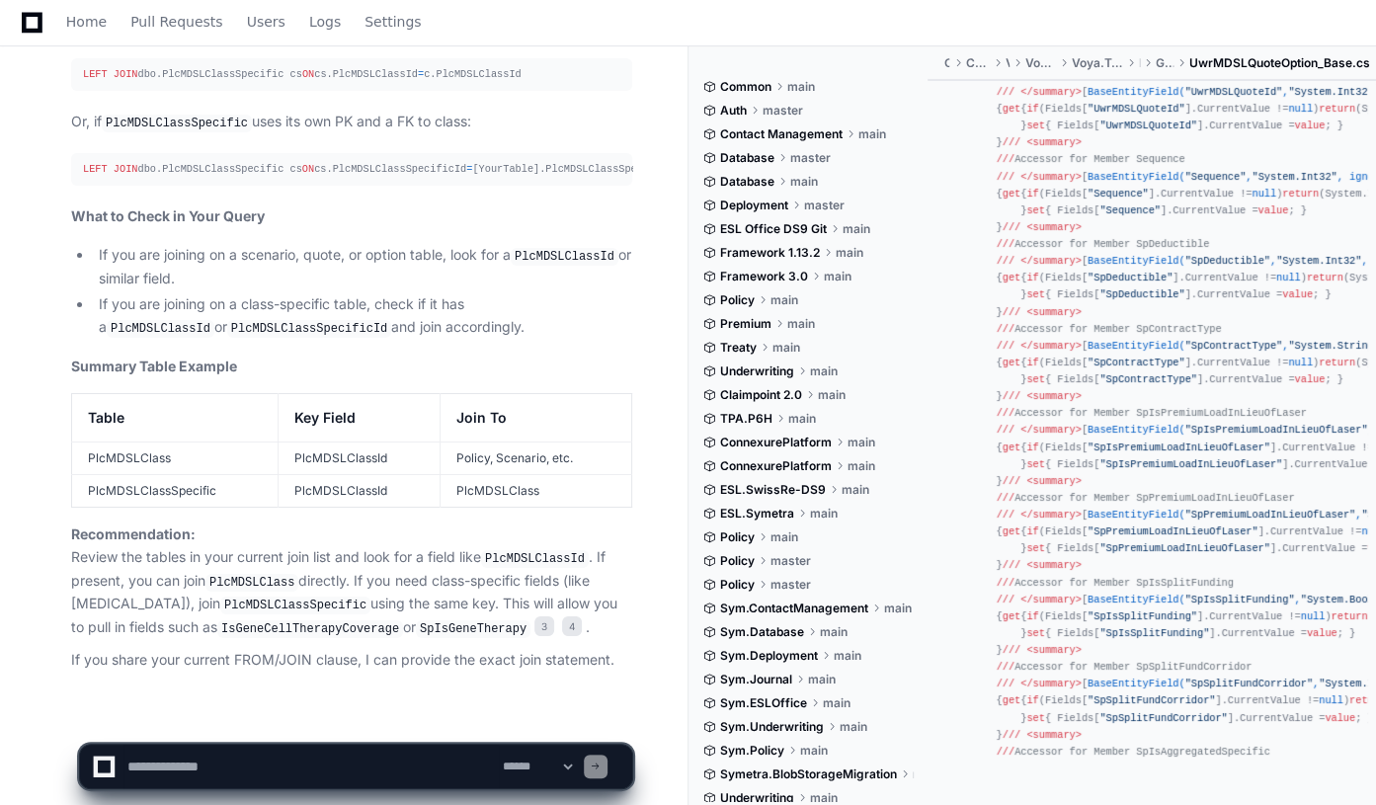
scroll to position [9673, 0]
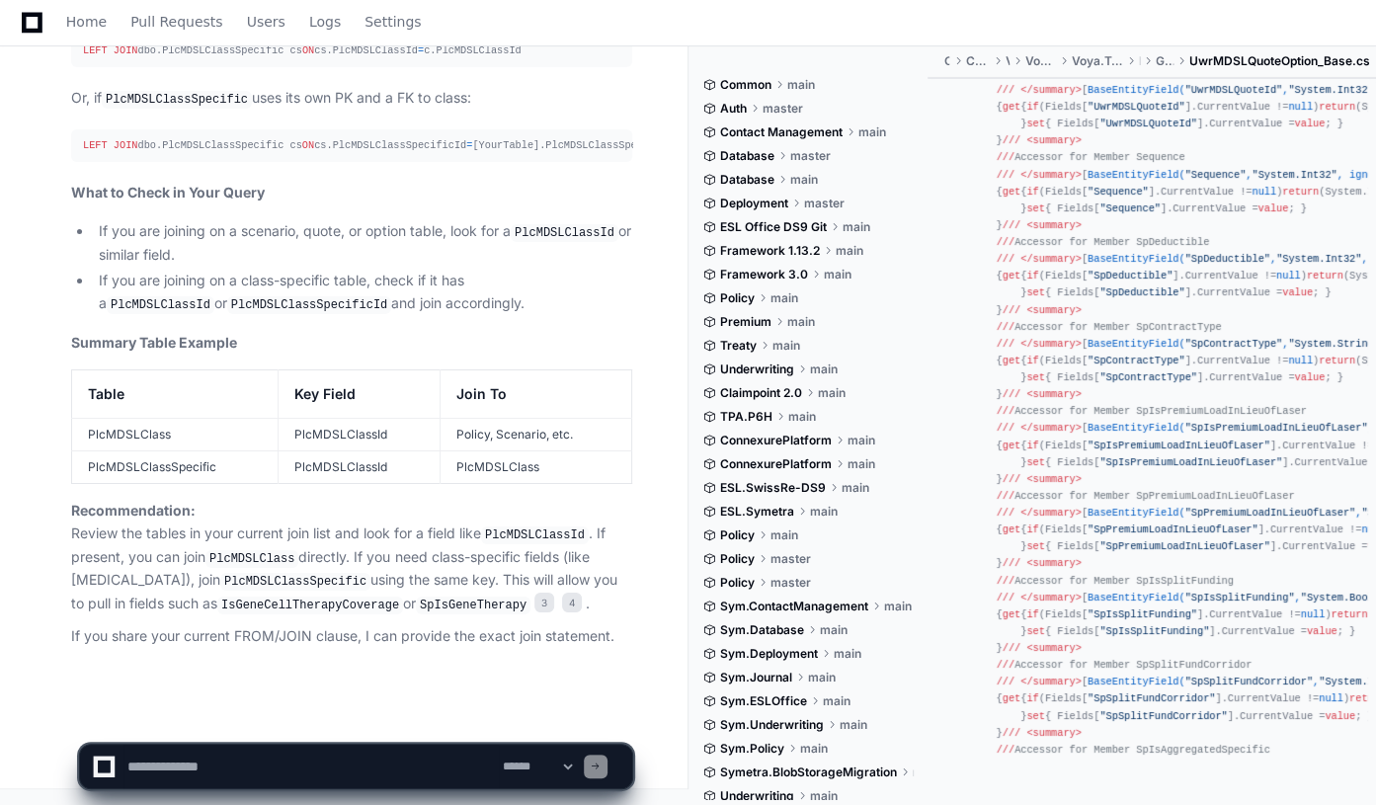
click at [161, 761] on textarea "To enrich screen reader interactions, please activate Accessibility in Grammarl…" at bounding box center [311, 766] width 375 height 43
paste textarea "**********"
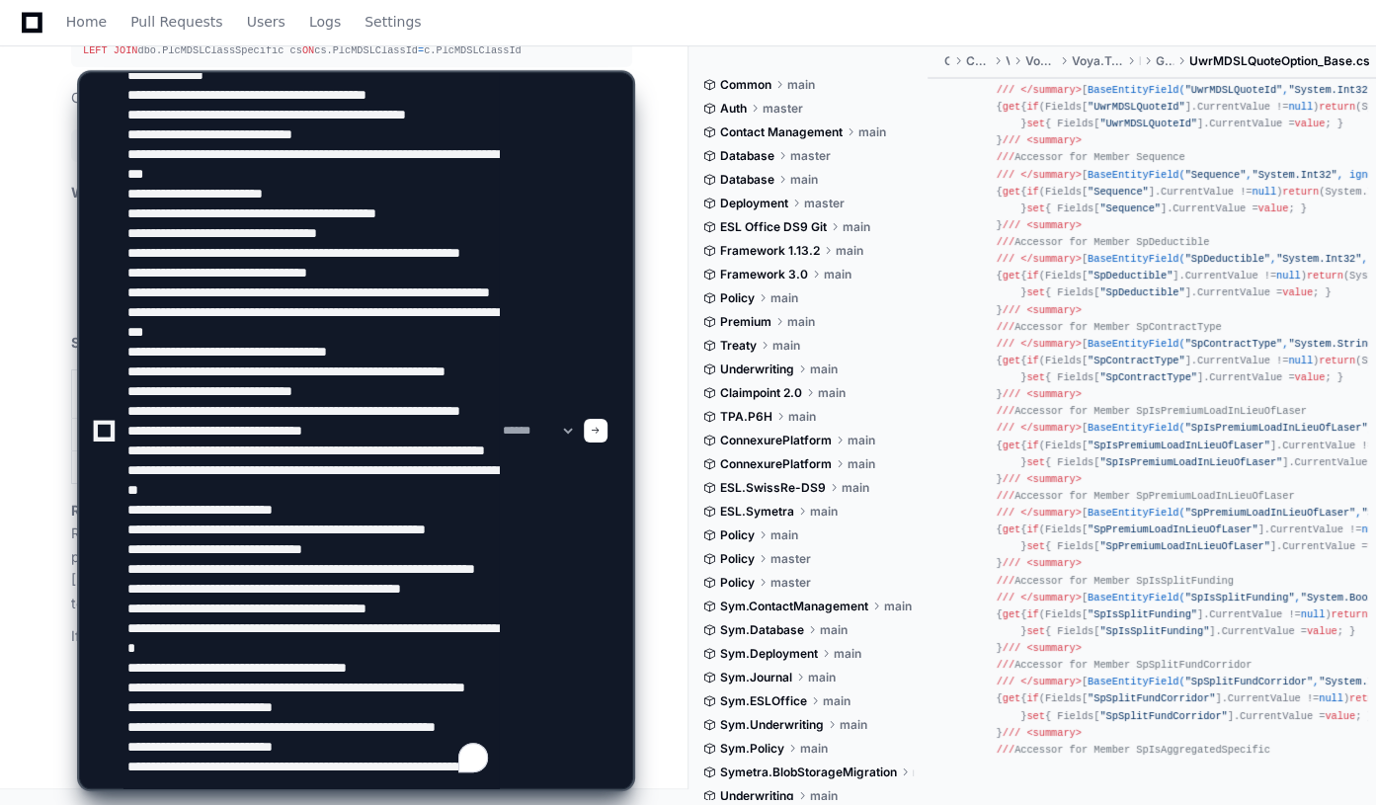
scroll to position [363, 0]
type textarea "**********"
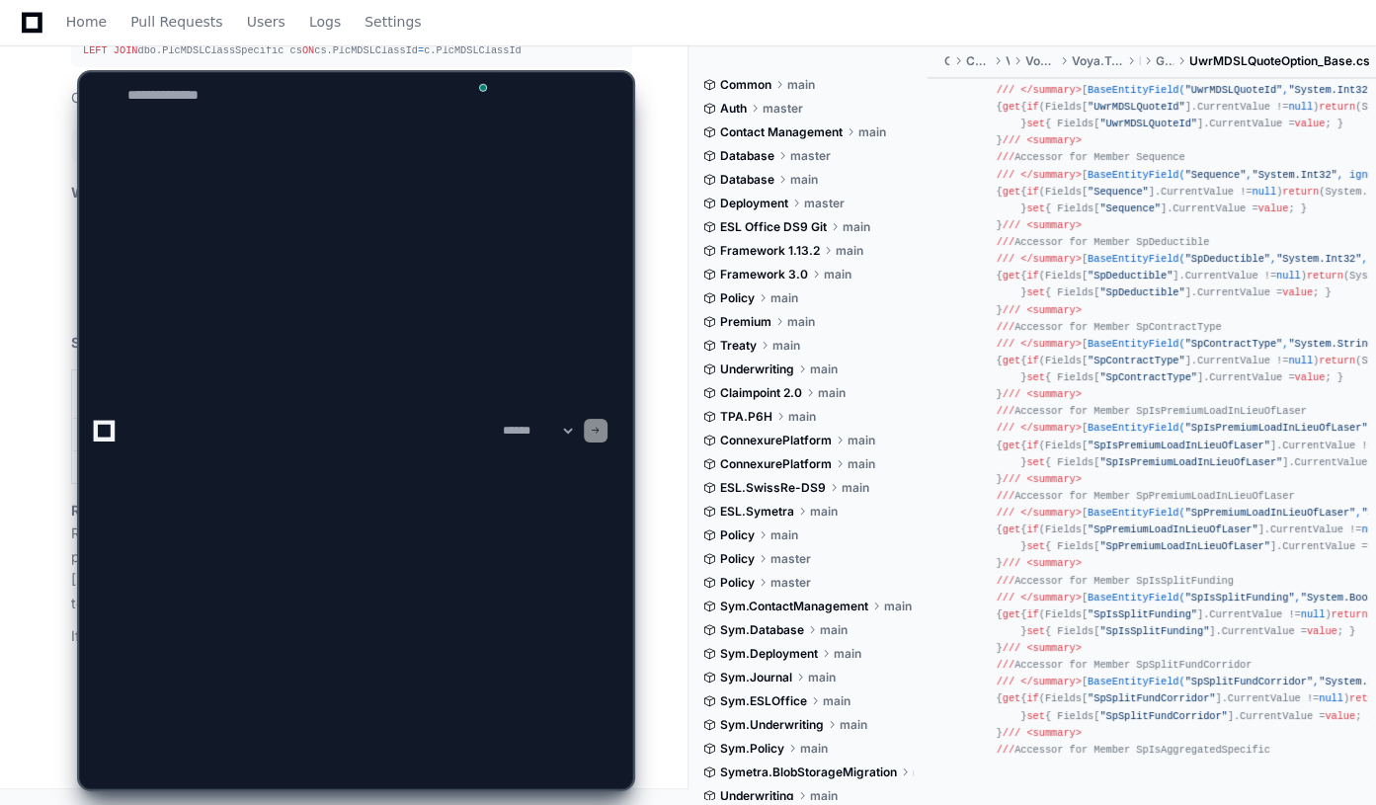
scroll to position [0, 0]
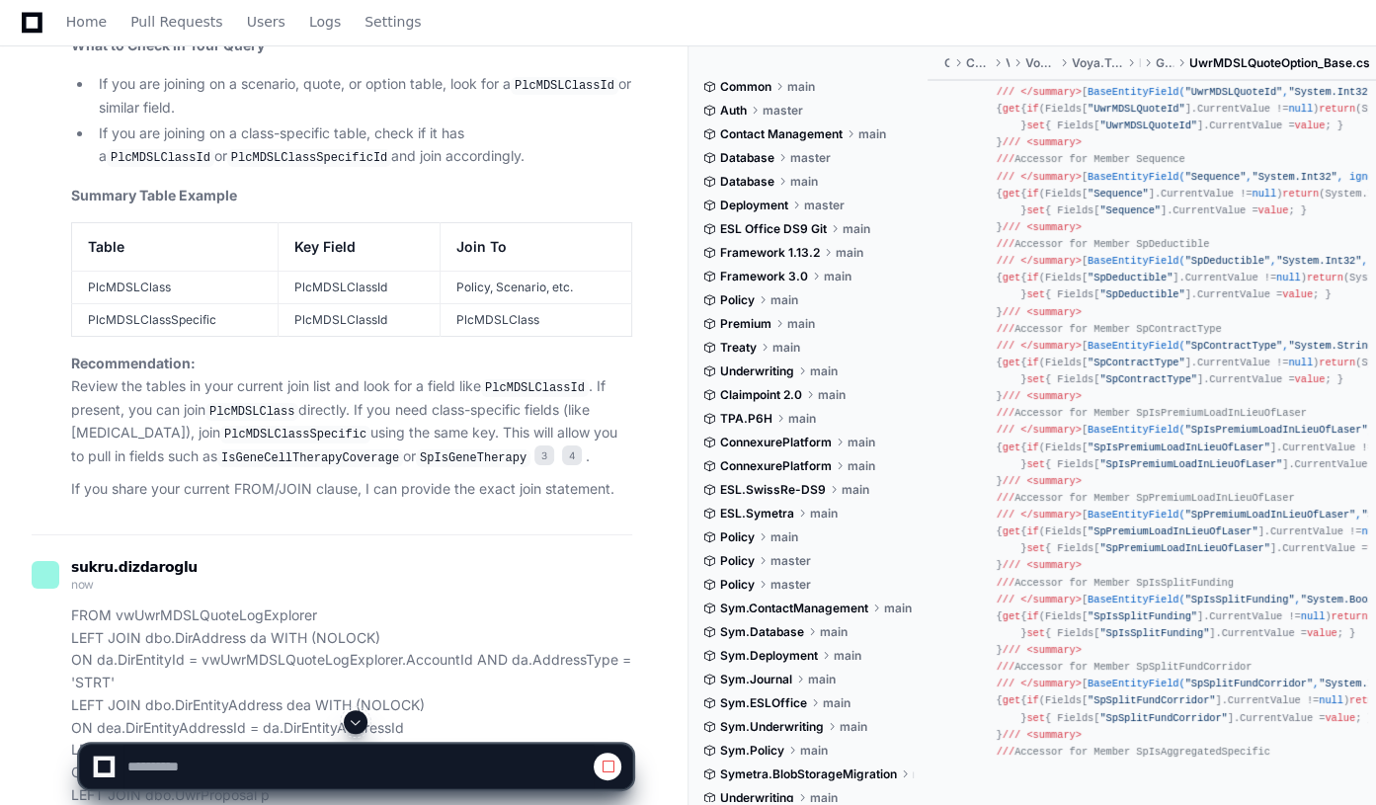
click at [357, 723] on span at bounding box center [356, 722] width 16 height 16
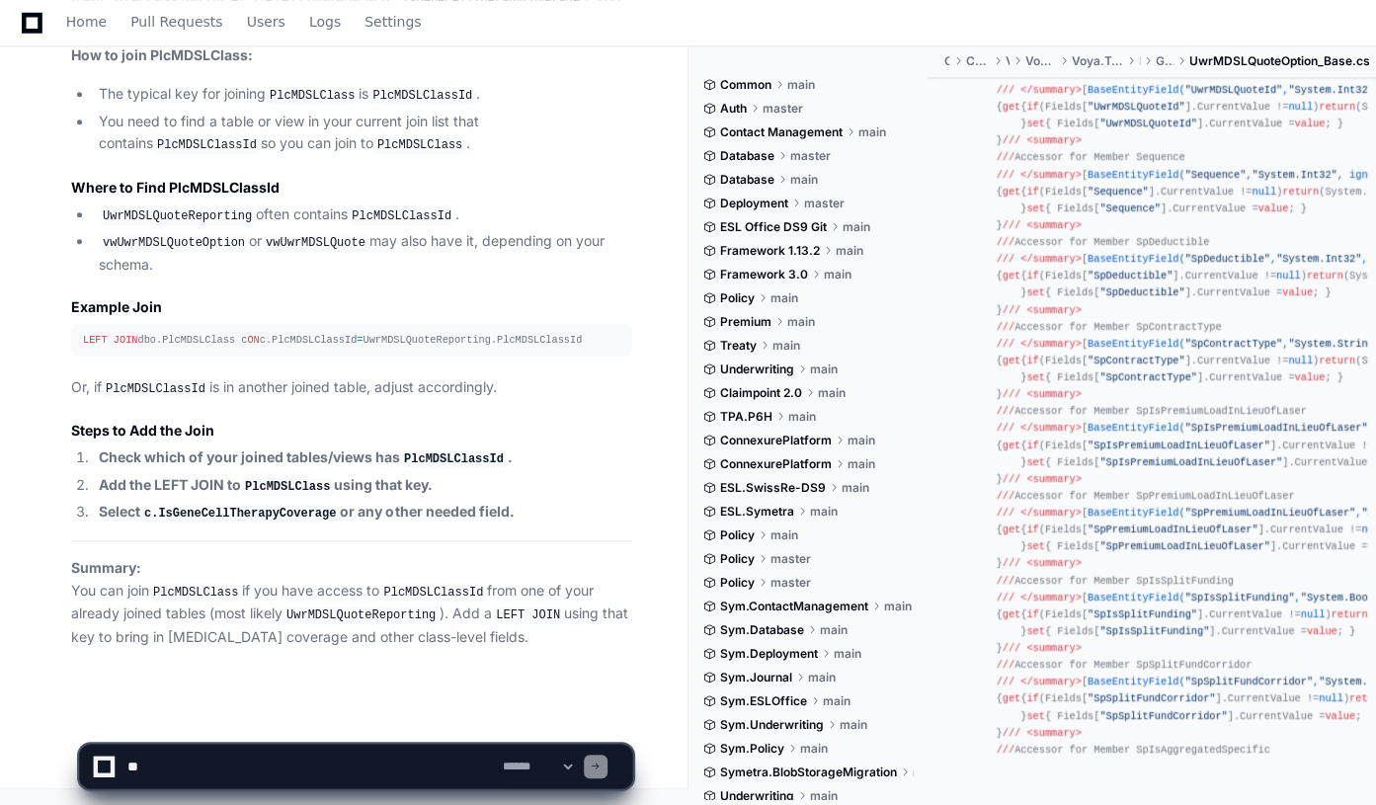
scroll to position [11255, 0]
